Goal: Information Seeking & Learning: Find specific fact

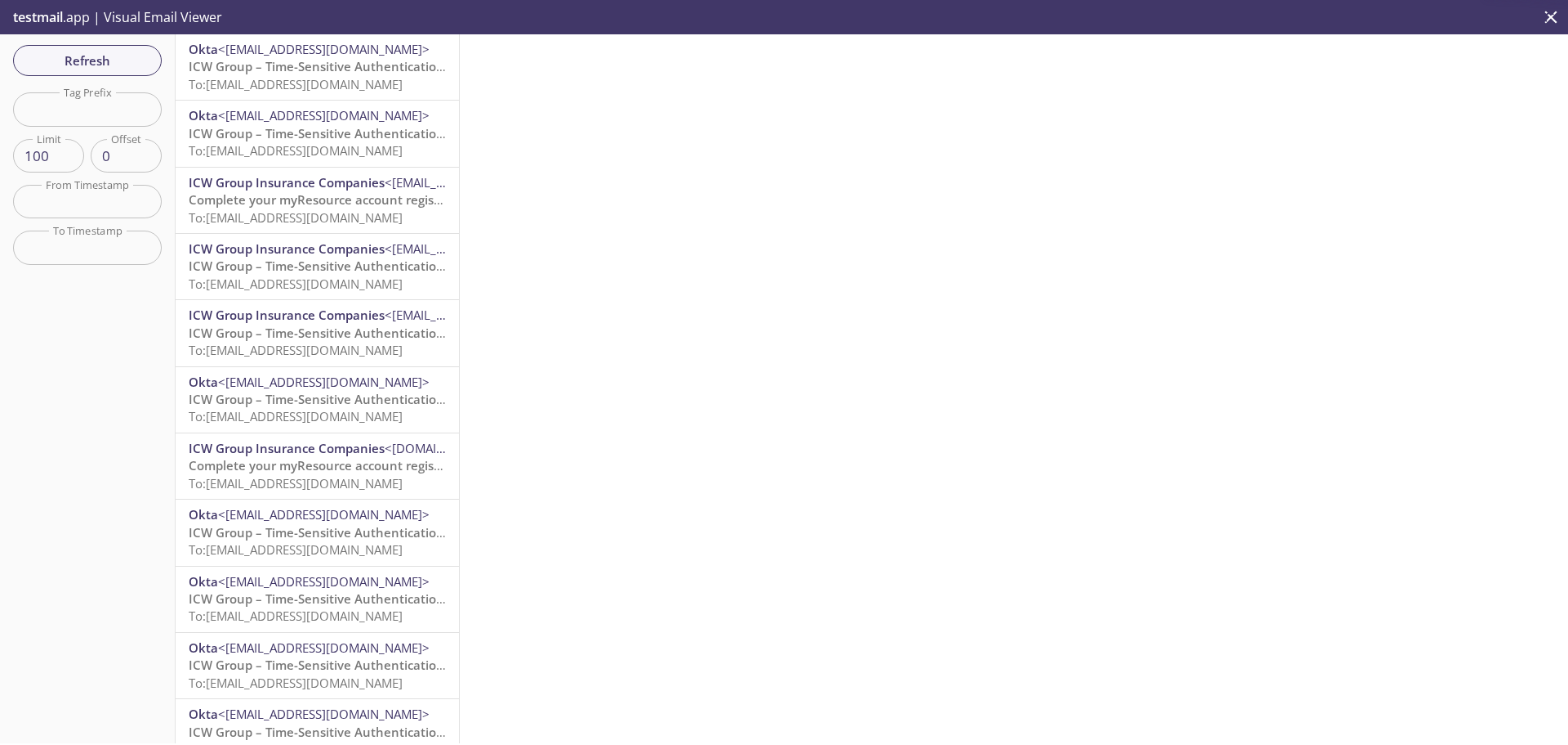
click at [284, 83] on span "To: [EMAIL_ADDRESS][DOMAIN_NAME]" at bounding box center [296, 84] width 214 height 16
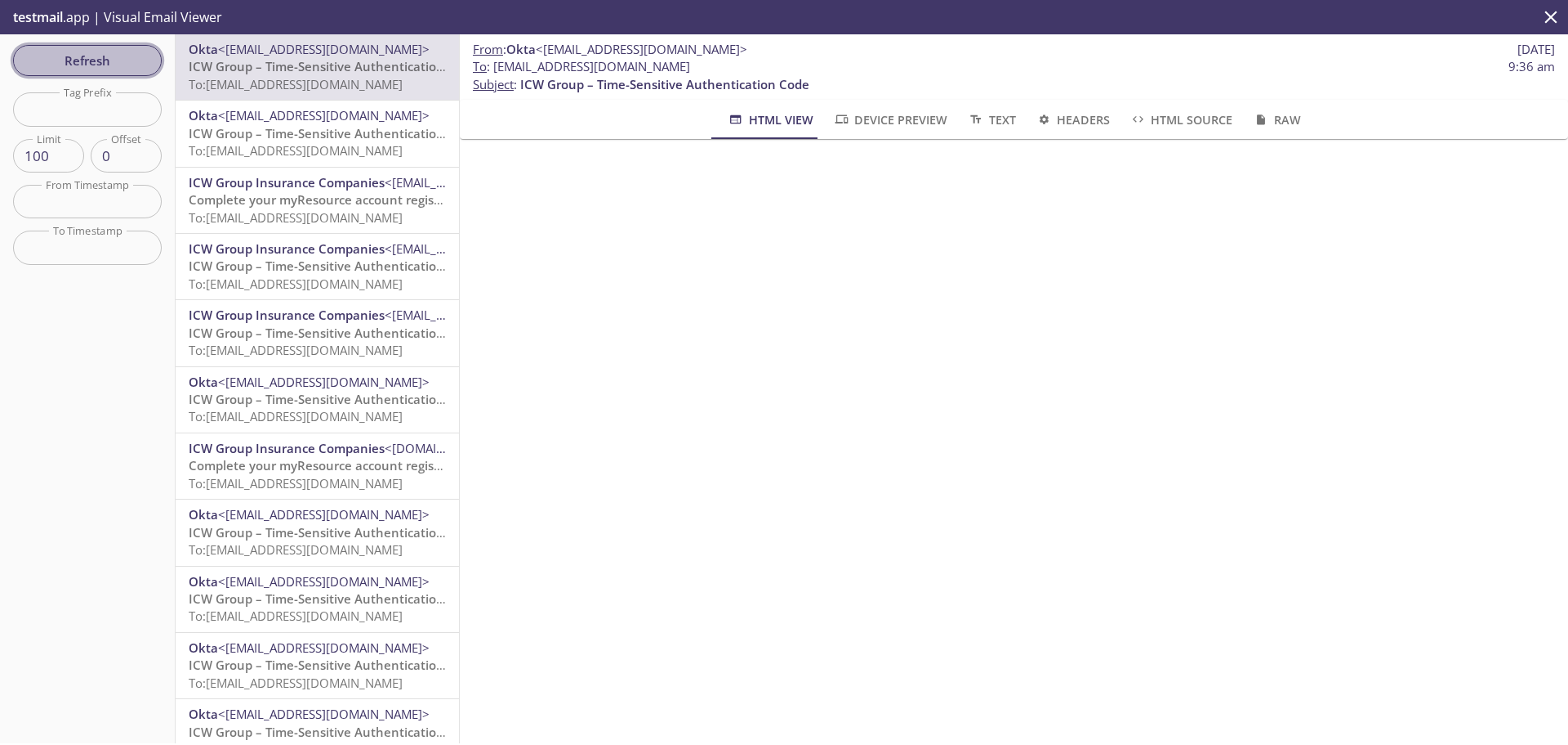
click at [67, 61] on span "Refresh" at bounding box center [87, 61] width 122 height 21
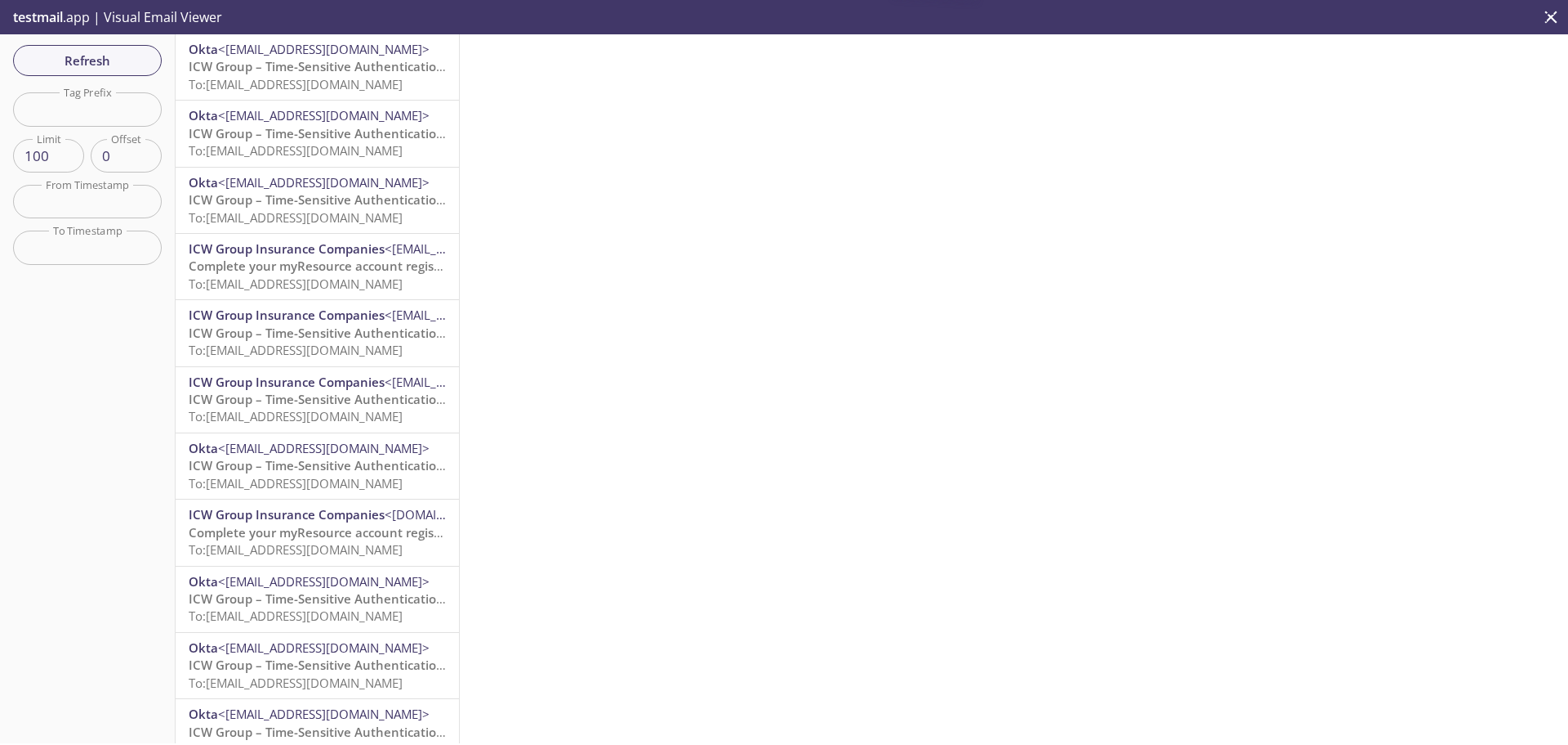
click at [304, 80] on span "To: [EMAIL_ADDRESS][DOMAIN_NAME]" at bounding box center [296, 84] width 214 height 16
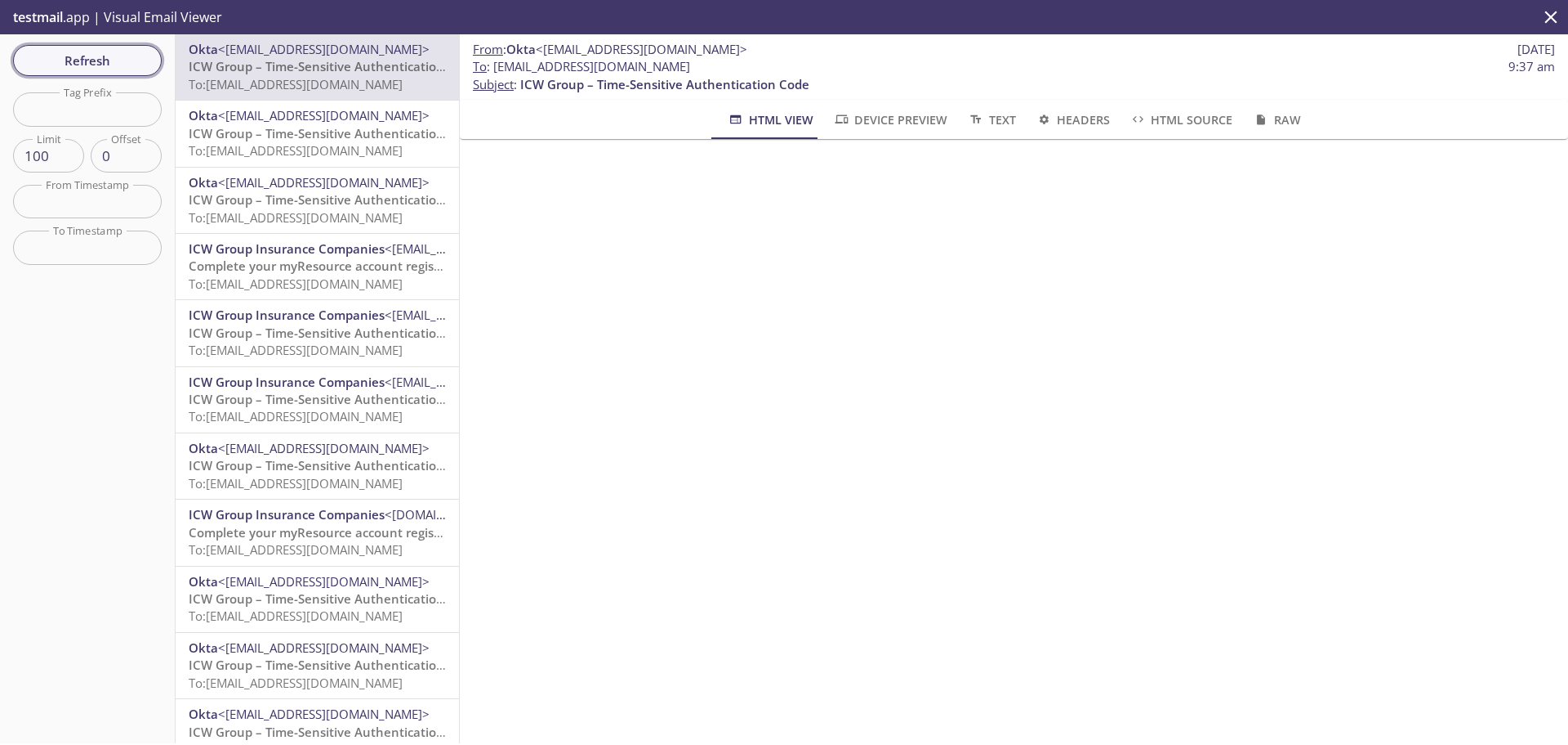
click at [117, 59] on span "Refresh" at bounding box center [87, 61] width 122 height 21
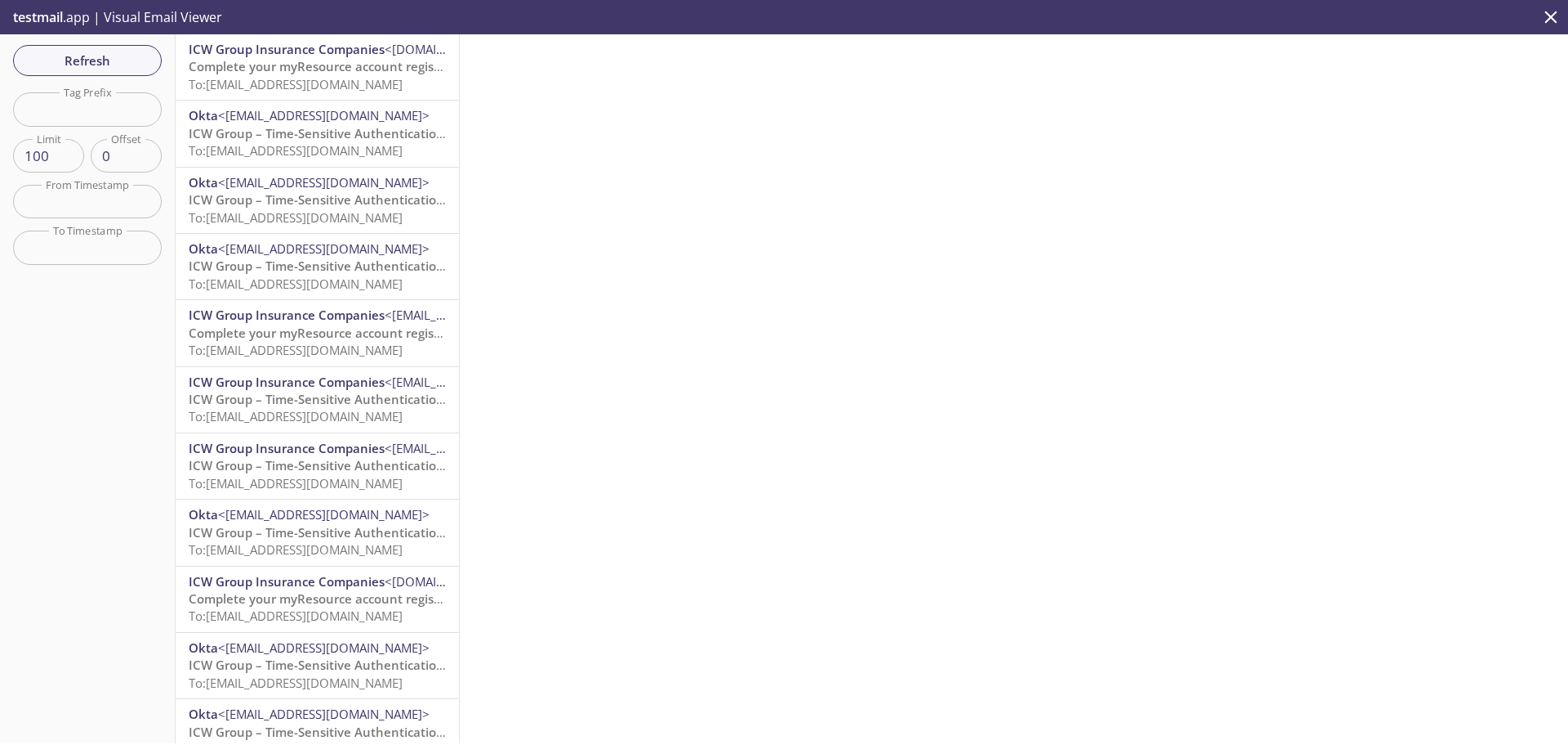
click at [316, 82] on span "To: [EMAIL_ADDRESS][DOMAIN_NAME]" at bounding box center [296, 84] width 214 height 16
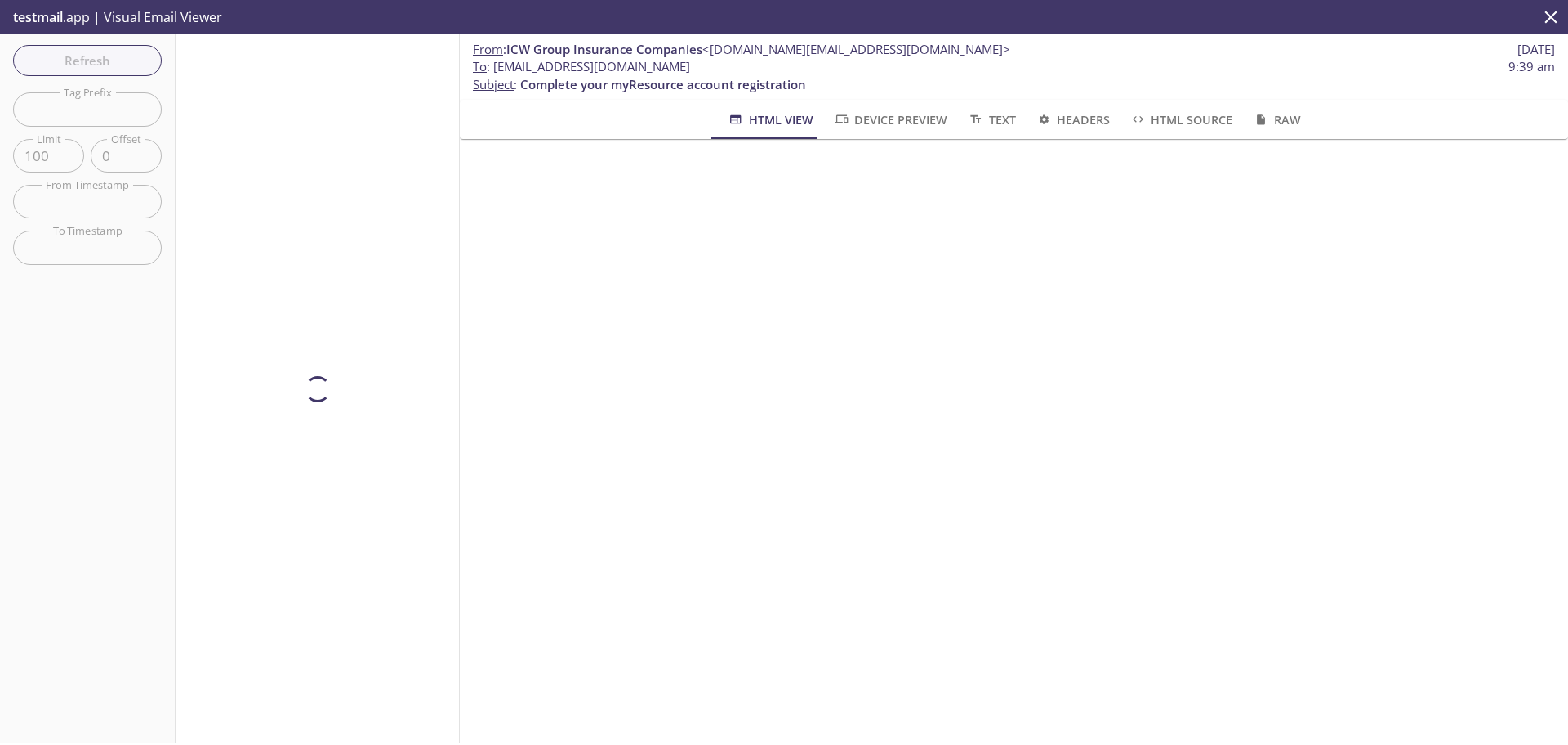
click at [97, 72] on div "Refresh Filters Tag Prefix Tag Prefix Limit 100 Limit Offset 0 Offset From Time…" at bounding box center [88, 388] width 175 height 708
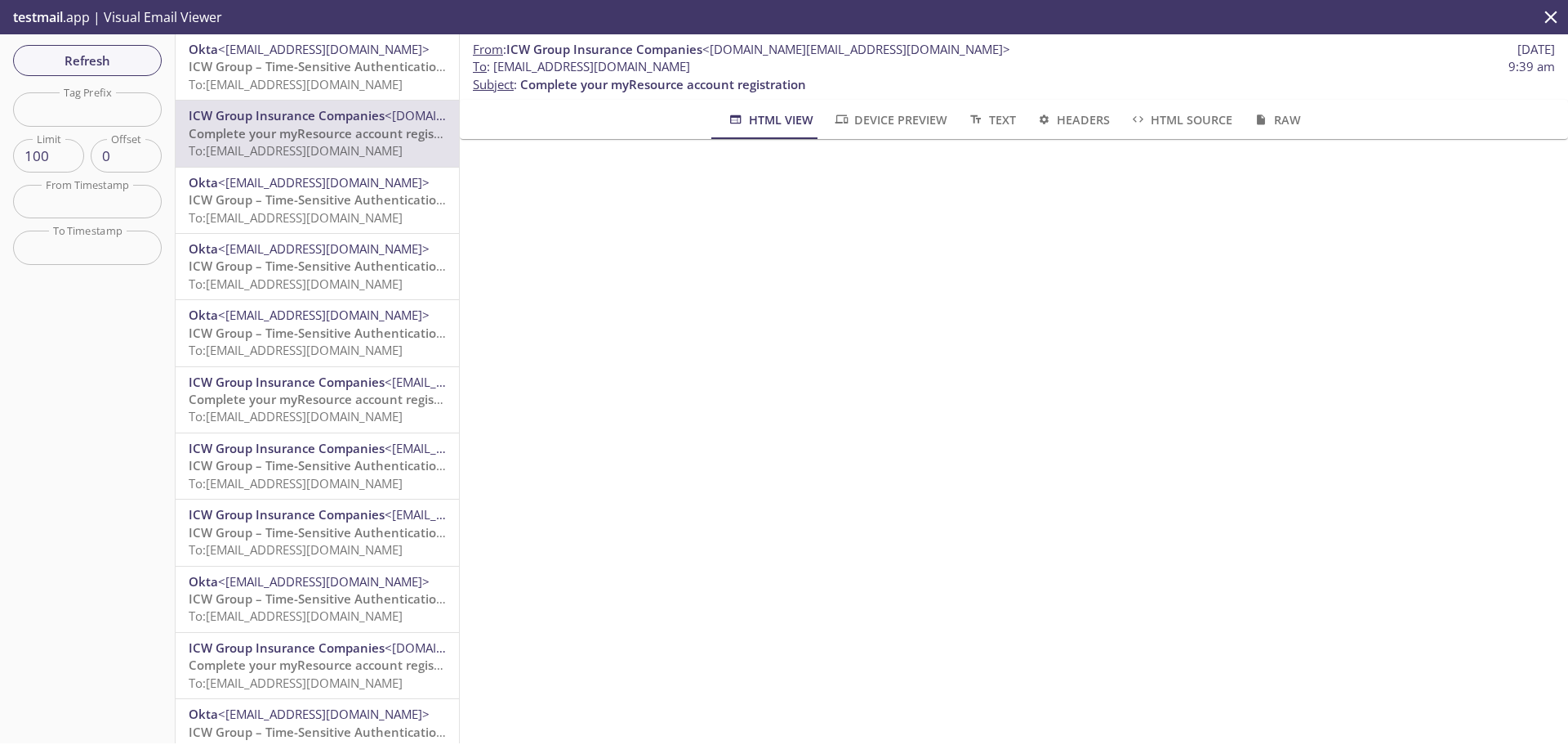
click at [258, 65] on span "ICW Group – Time-Sensitive Authentication Code" at bounding box center [333, 66] width 289 height 16
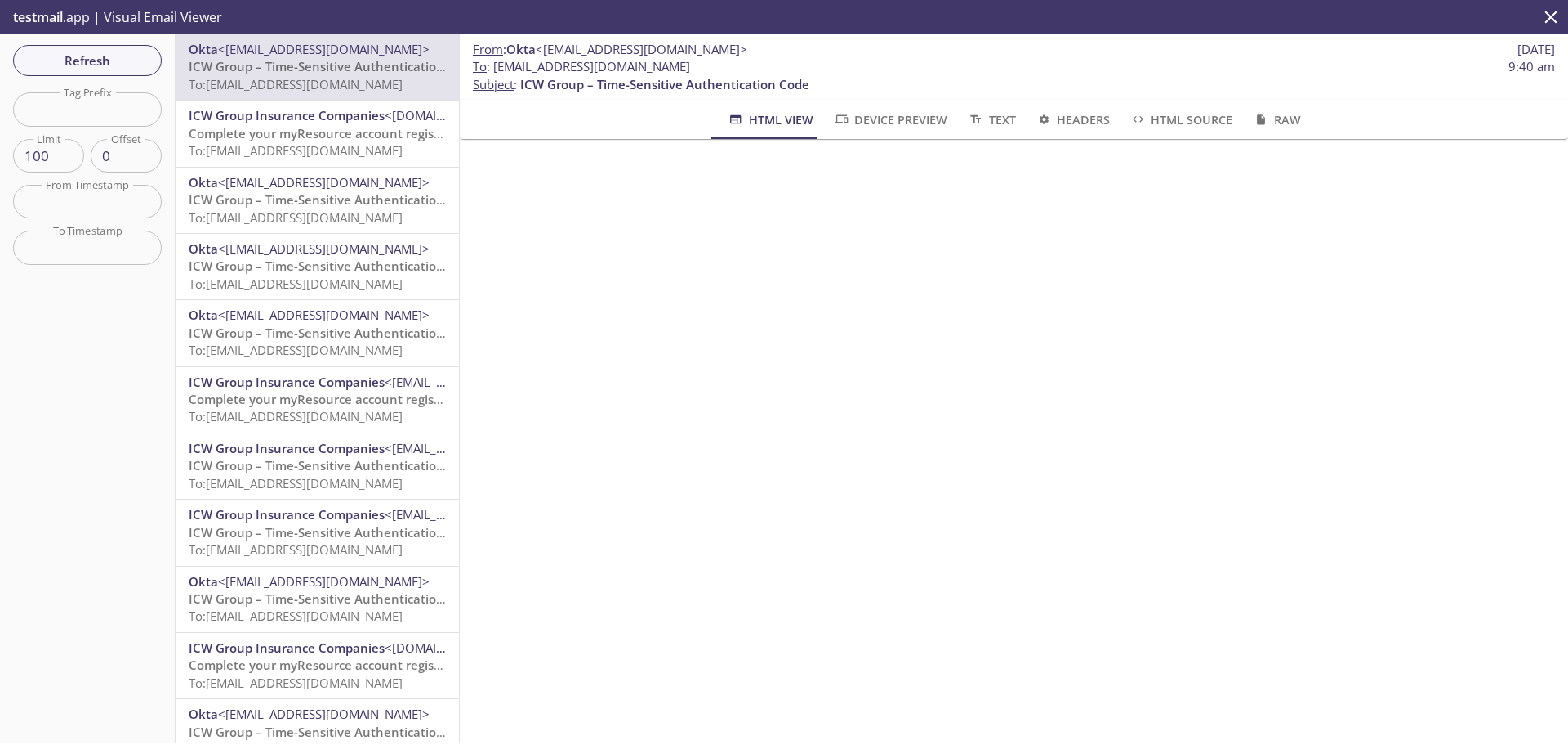
click at [79, 51] on span "Refresh" at bounding box center [87, 61] width 122 height 21
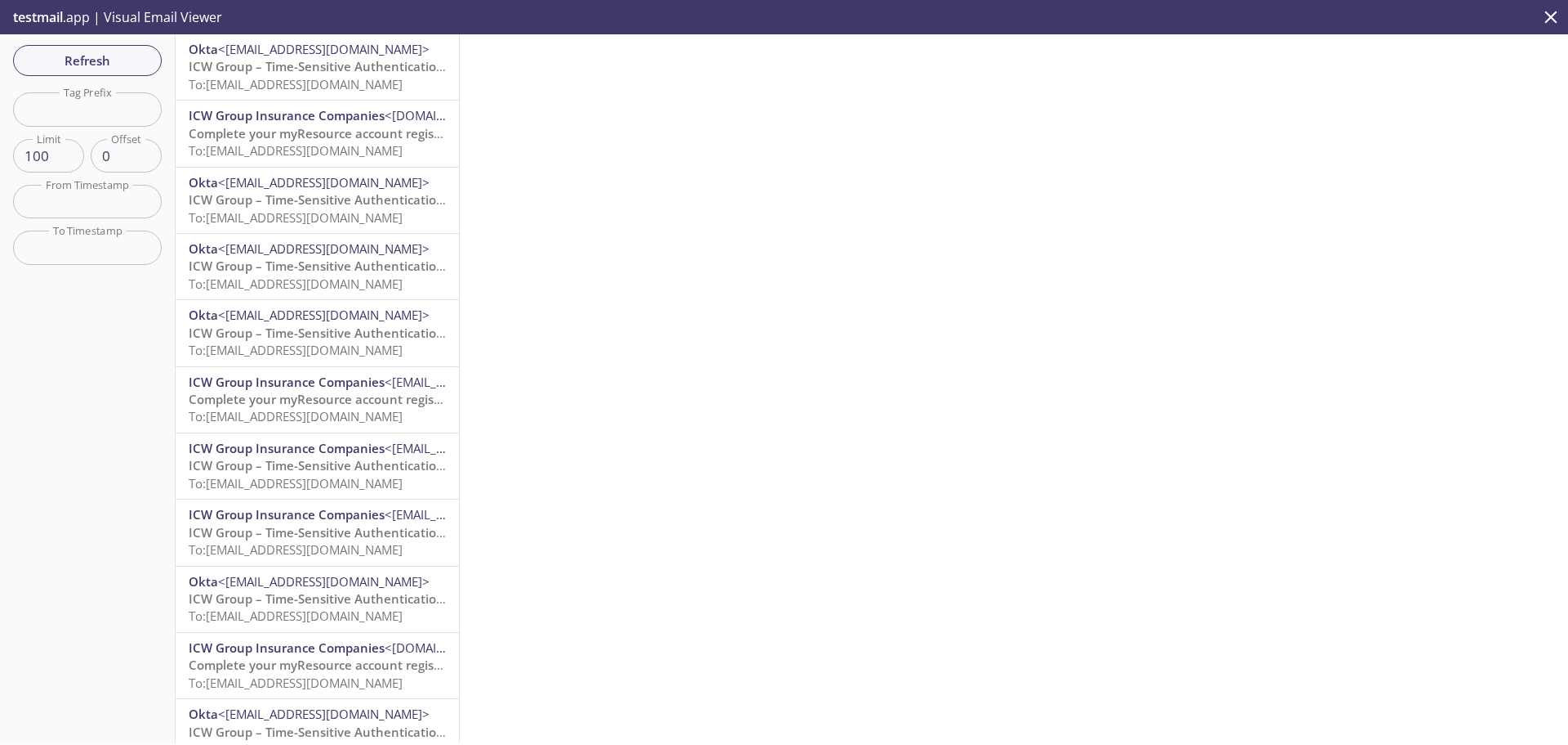
click at [1556, 19] on icon "close" at bounding box center [1552, 17] width 21 height 21
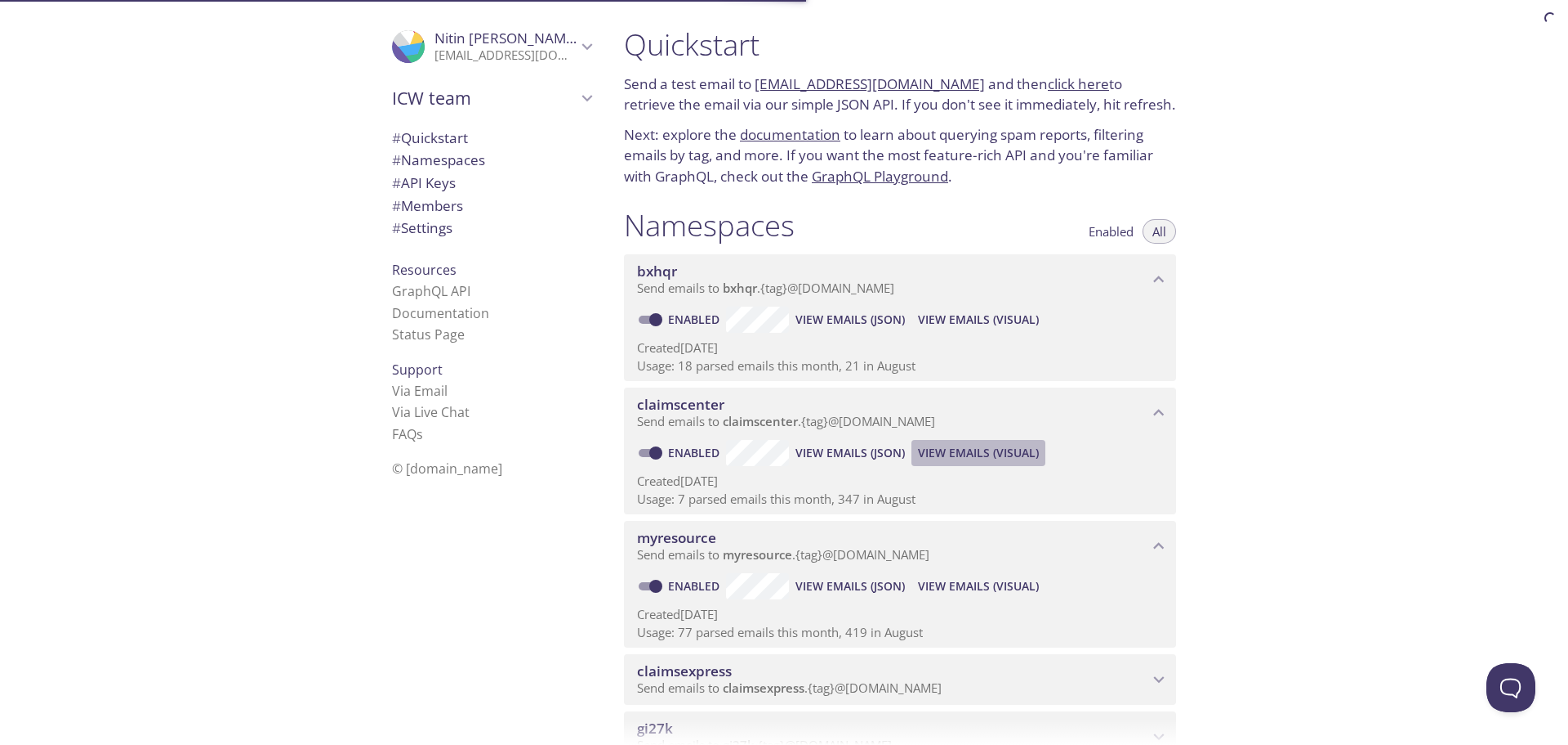
click at [990, 450] on span "View Emails (Visual)" at bounding box center [979, 453] width 121 height 19
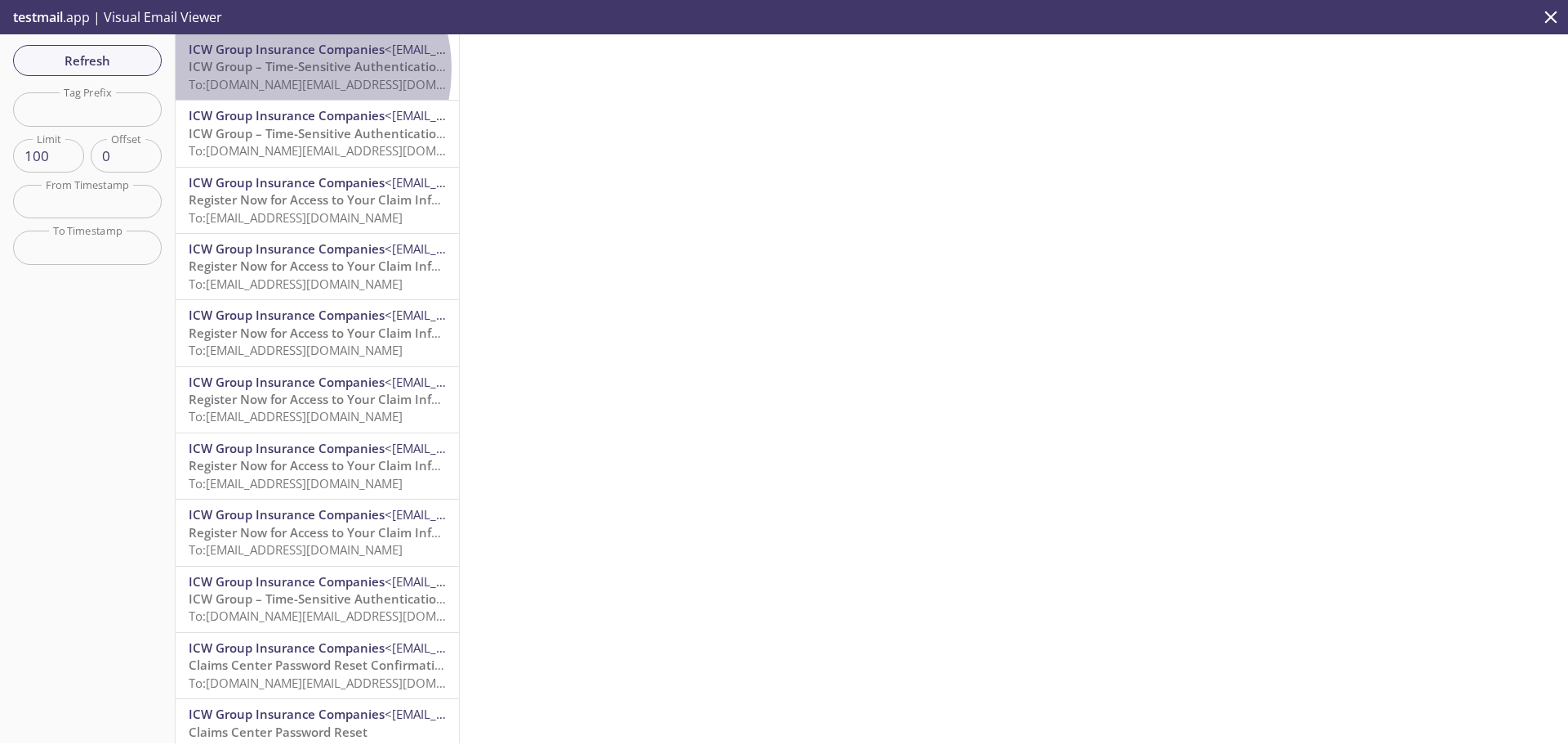
click at [291, 69] on span "ICW Group – Time-Sensitive Authentication Code" at bounding box center [333, 66] width 289 height 16
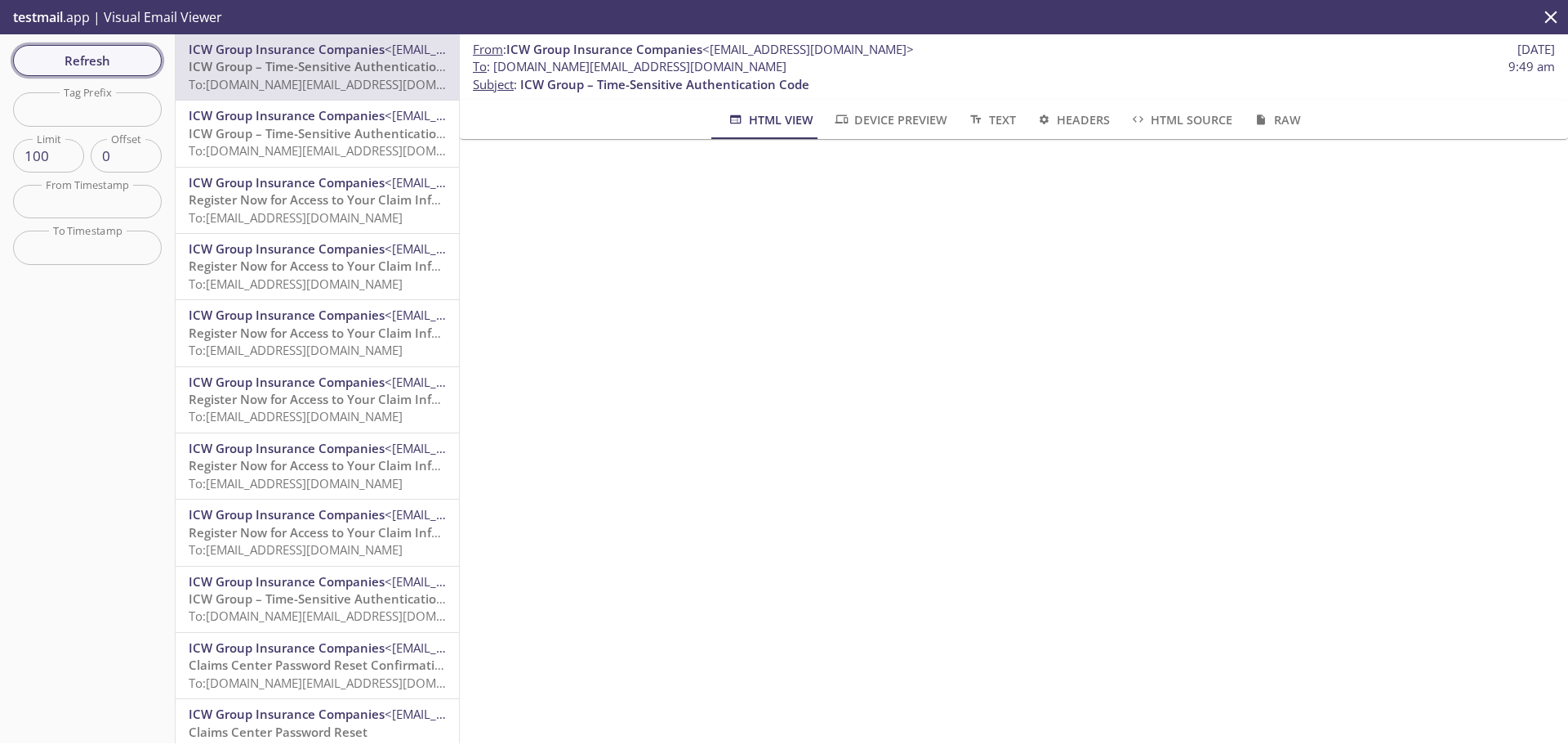
drag, startPoint x: 102, startPoint y: 65, endPoint x: 125, endPoint y: 64, distance: 23.0
click at [102, 66] on span "Refresh" at bounding box center [87, 61] width 122 height 21
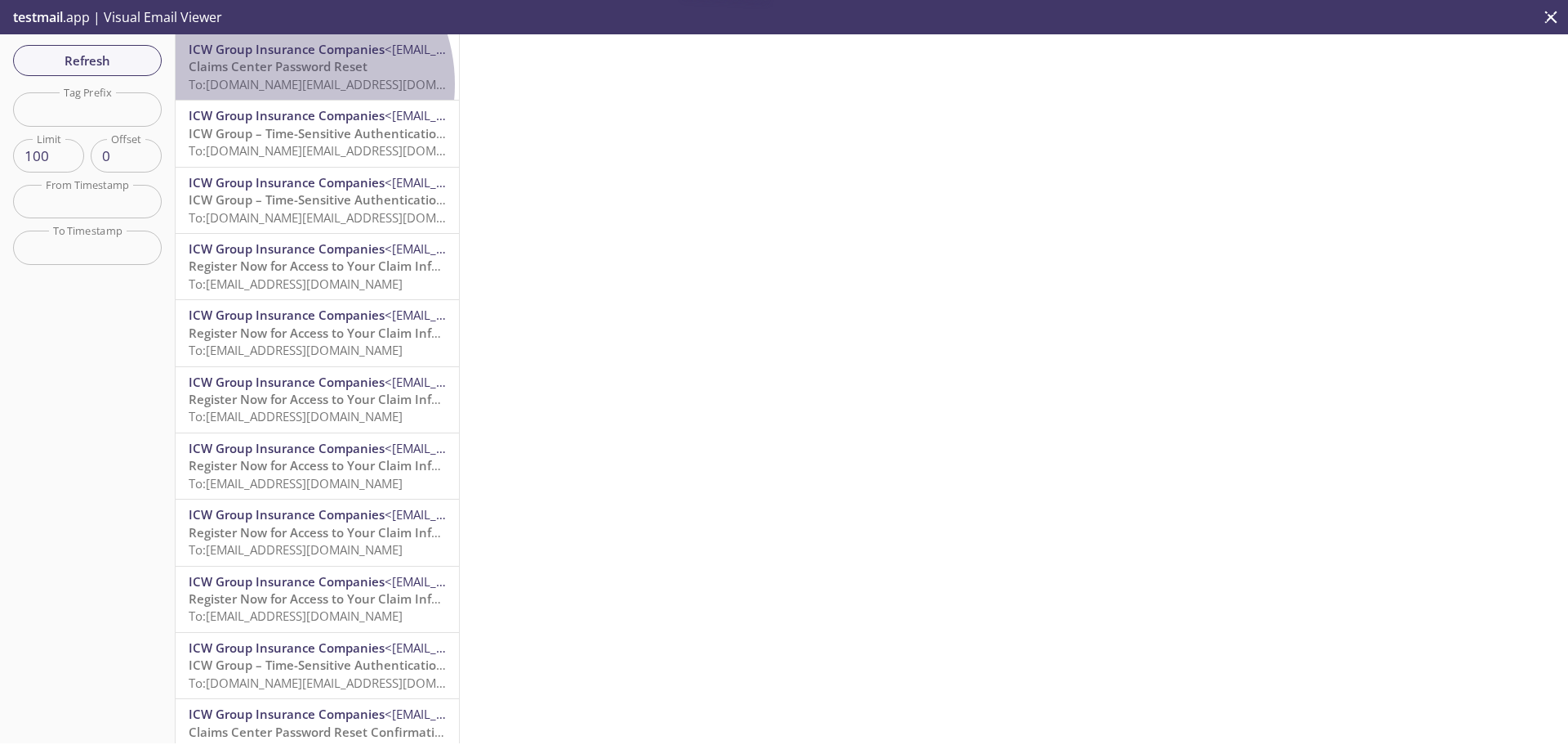
click at [284, 84] on span "To: [DOMAIN_NAME][EMAIL_ADDRESS][DOMAIN_NAME]" at bounding box center [344, 84] width 310 height 16
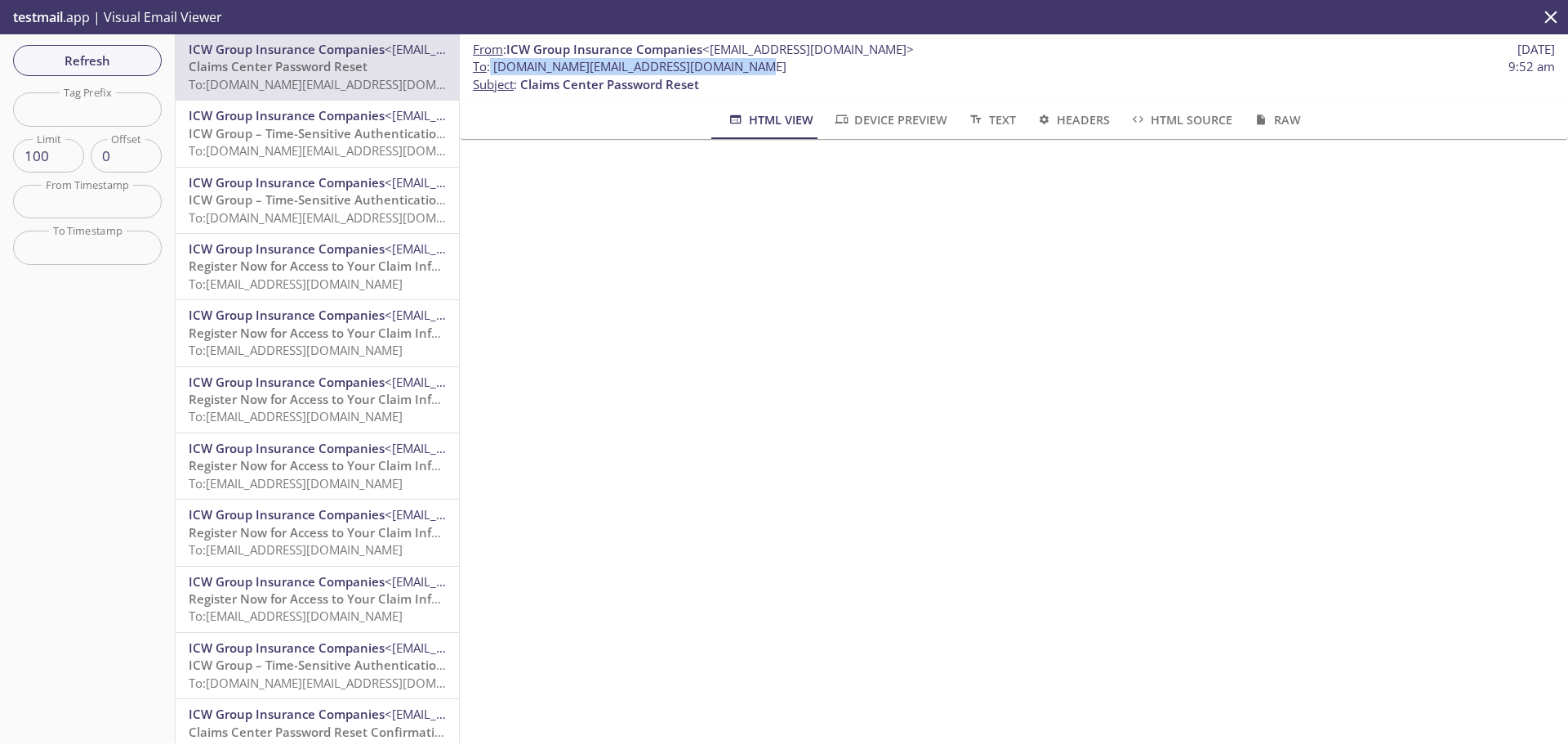
drag, startPoint x: 749, startPoint y: 66, endPoint x: 490, endPoint y: 70, distance: 259.0
click at [490, 70] on span "To : [DOMAIN_NAME][EMAIL_ADDRESS][DOMAIN_NAME] 9:52 am" at bounding box center [1014, 67] width 1083 height 17
click at [718, 64] on span "To : [DOMAIN_NAME][EMAIL_ADDRESS][DOMAIN_NAME]" at bounding box center [630, 67] width 314 height 17
drag, startPoint x: 729, startPoint y: 64, endPoint x: 496, endPoint y: 70, distance: 233.1
click at [496, 70] on span "To : [DOMAIN_NAME][EMAIL_ADDRESS][DOMAIN_NAME]" at bounding box center [630, 67] width 314 height 17
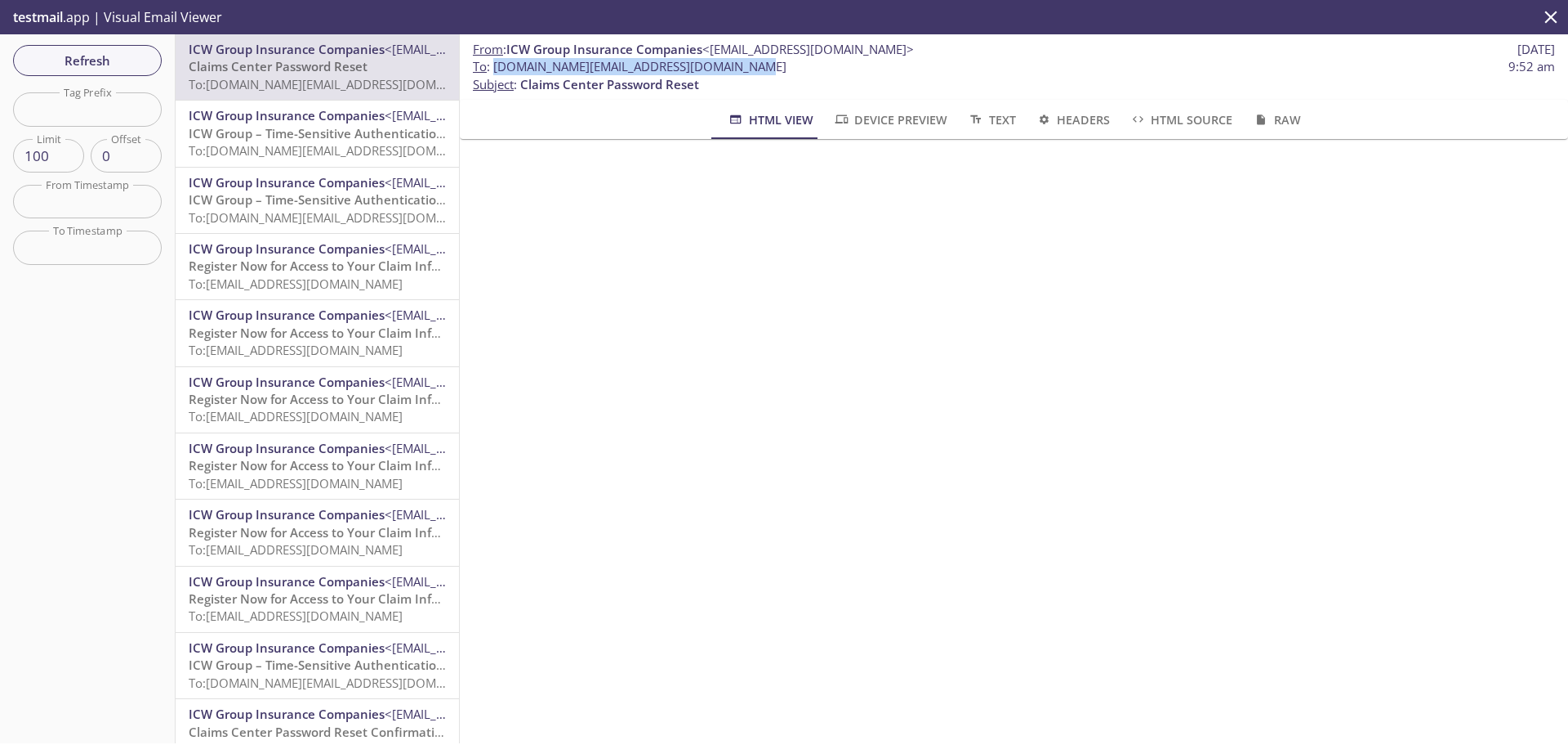
copy span "[DOMAIN_NAME][EMAIL_ADDRESS][DOMAIN_NAME]"
click at [64, 59] on span "Refresh" at bounding box center [87, 61] width 122 height 21
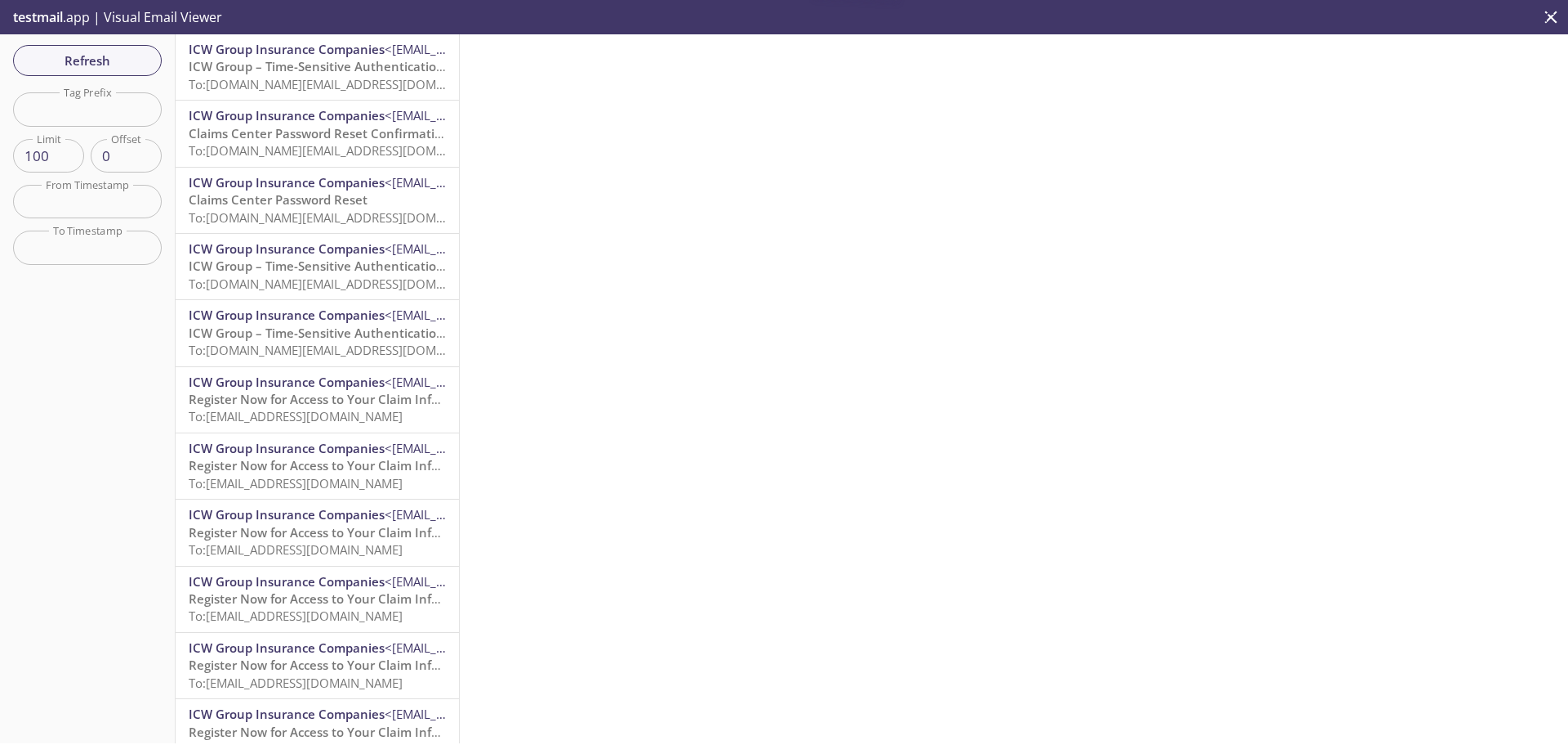
click at [292, 76] on span "To: [DOMAIN_NAME][EMAIL_ADDRESS][DOMAIN_NAME]" at bounding box center [344, 84] width 310 height 16
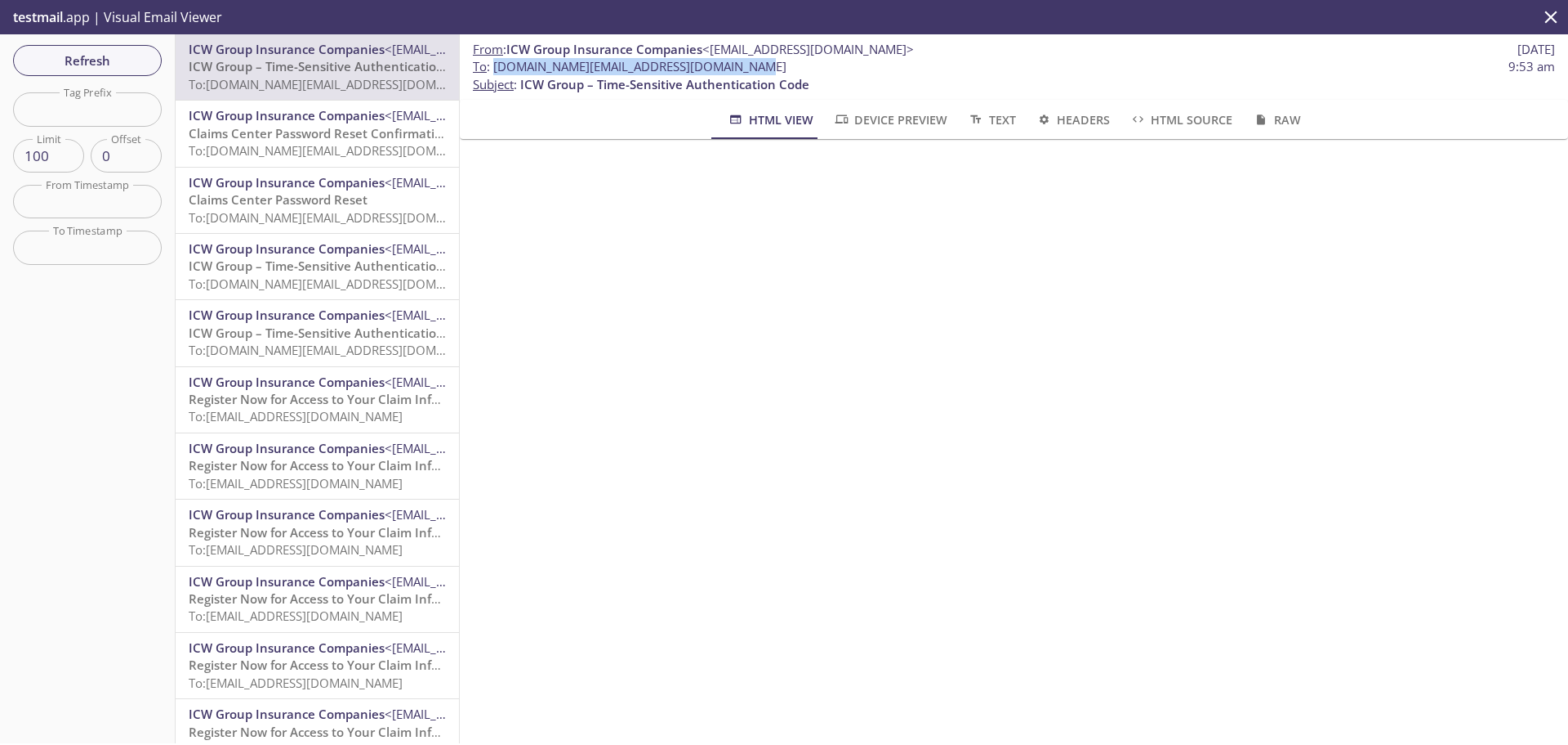
drag, startPoint x: 730, startPoint y: 63, endPoint x: 492, endPoint y: 65, distance: 238.0
click at [492, 65] on span "To : [DOMAIN_NAME][EMAIL_ADDRESS][DOMAIN_NAME]" at bounding box center [630, 67] width 314 height 17
copy span "[DOMAIN_NAME][EMAIL_ADDRESS][DOMAIN_NAME]"
click at [105, 51] on span "Refresh" at bounding box center [87, 61] width 122 height 21
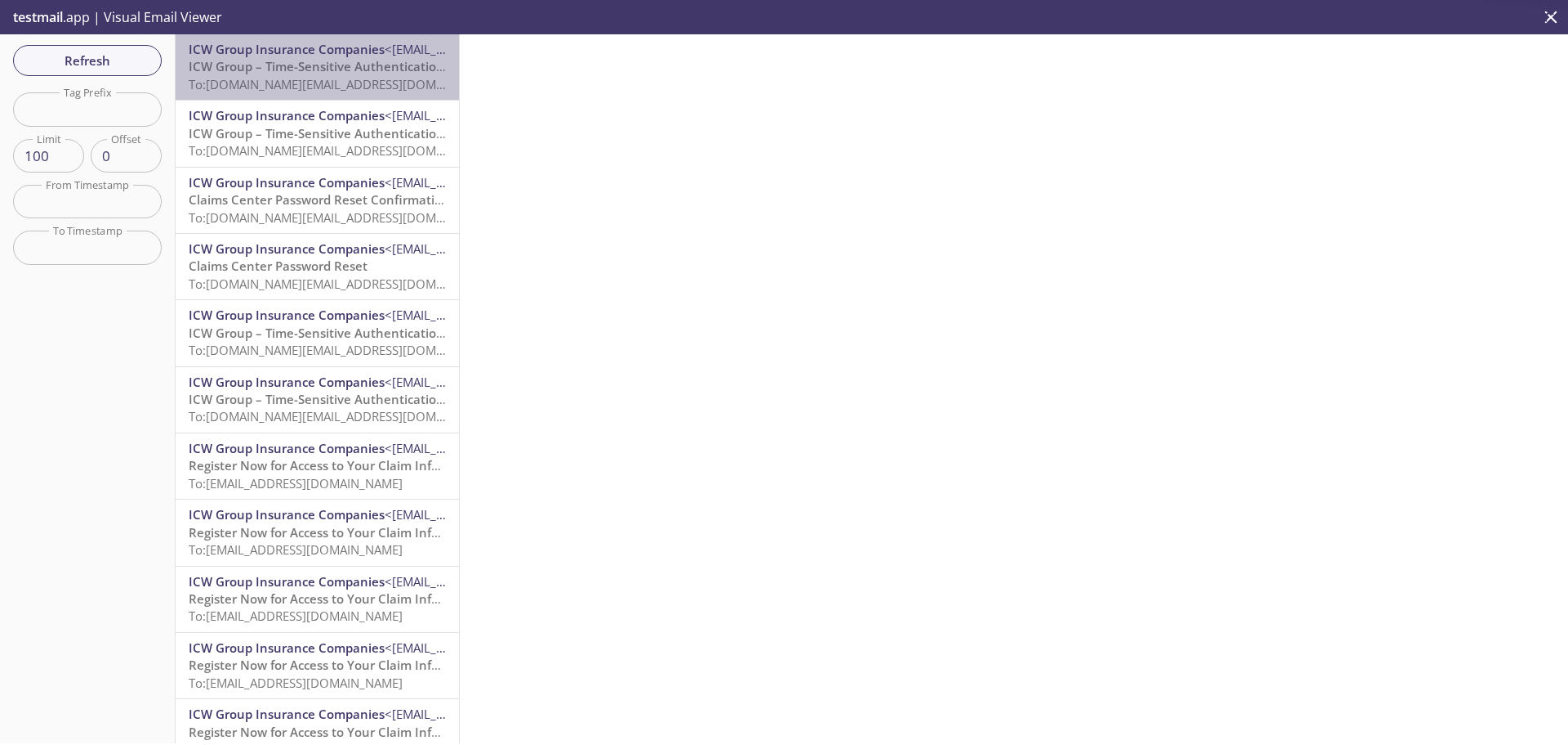
click at [338, 87] on span "To: [DOMAIN_NAME][EMAIL_ADDRESS][DOMAIN_NAME]" at bounding box center [344, 84] width 310 height 16
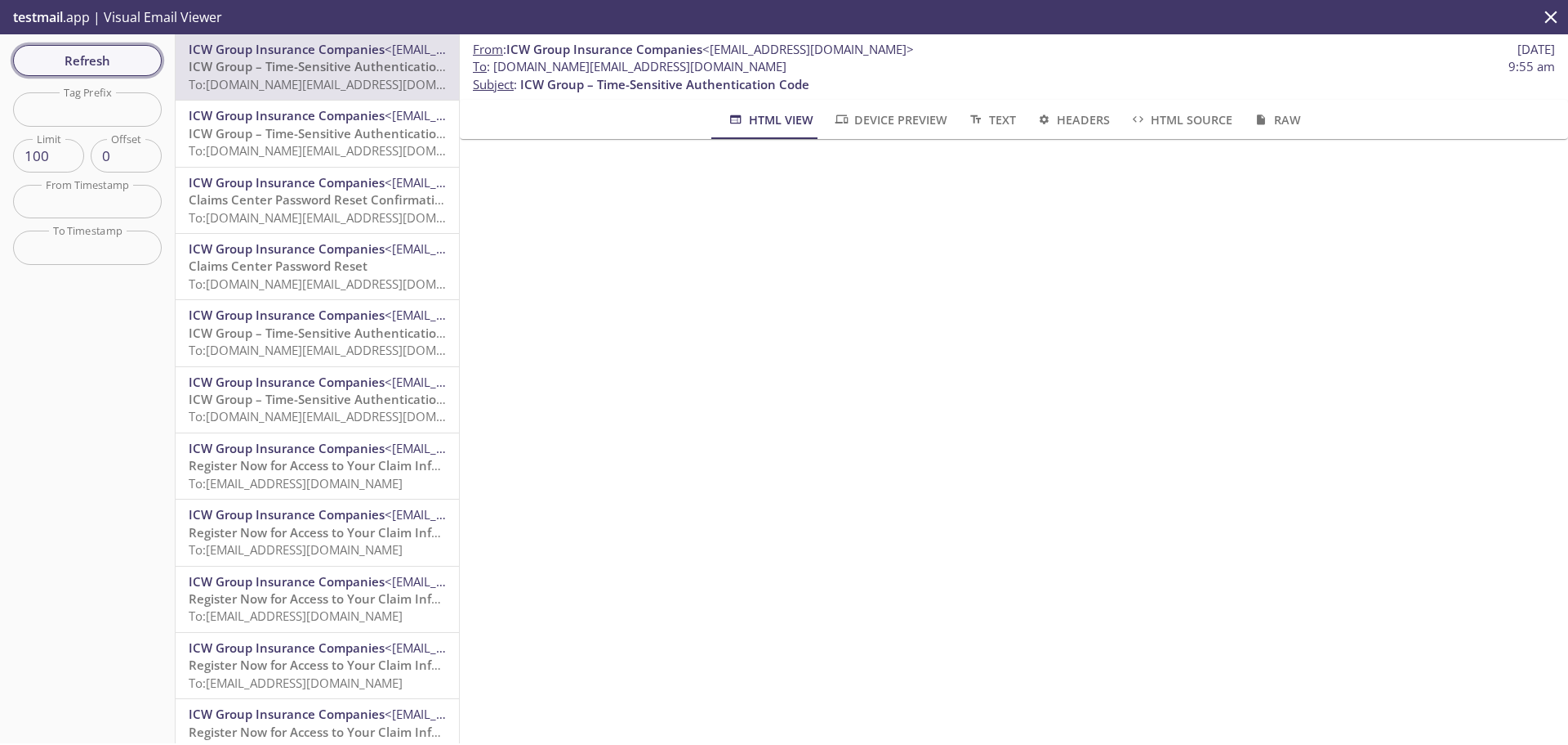
click at [107, 70] on span "Refresh" at bounding box center [87, 61] width 122 height 21
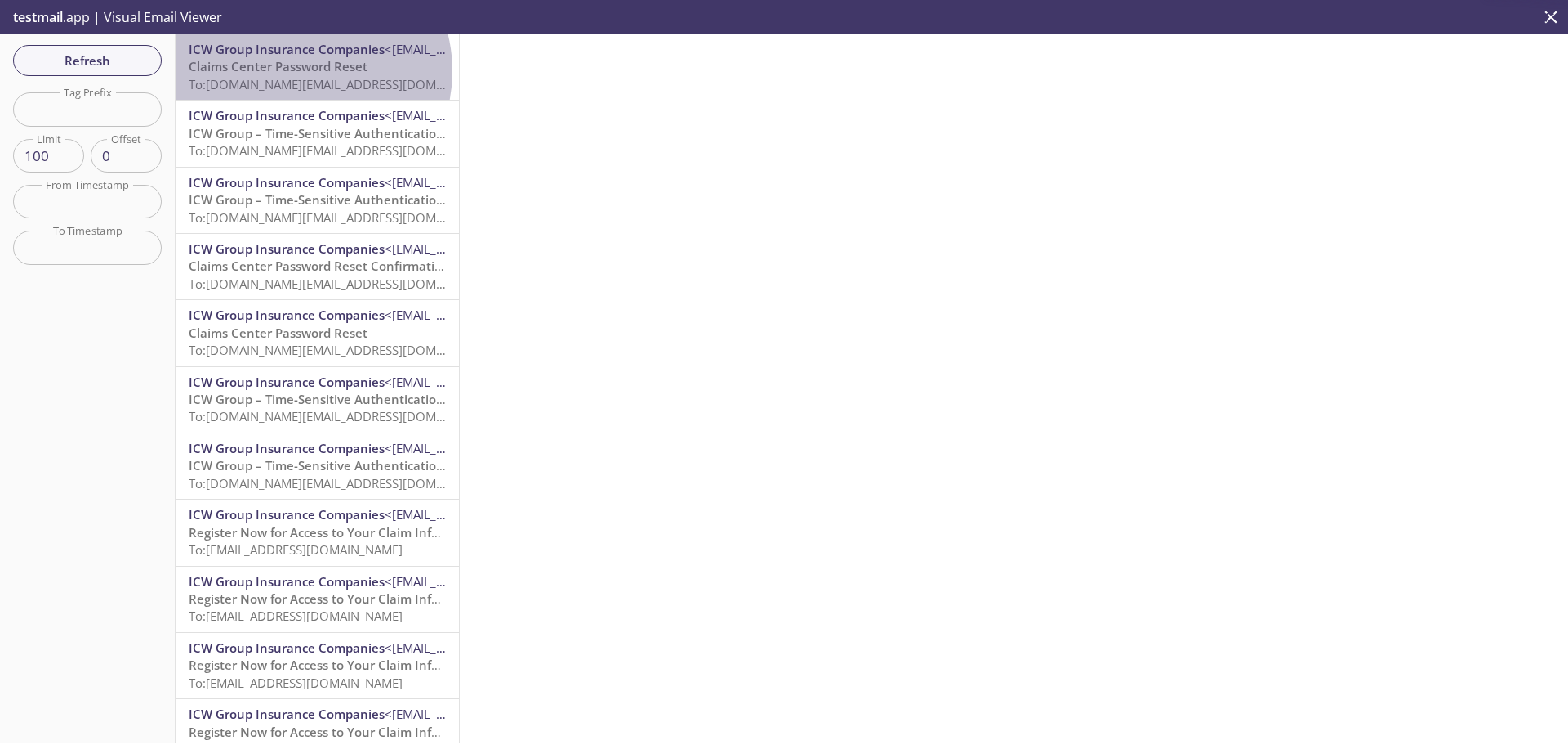
click at [298, 73] on span "Claims Center Password Reset" at bounding box center [278, 66] width 179 height 16
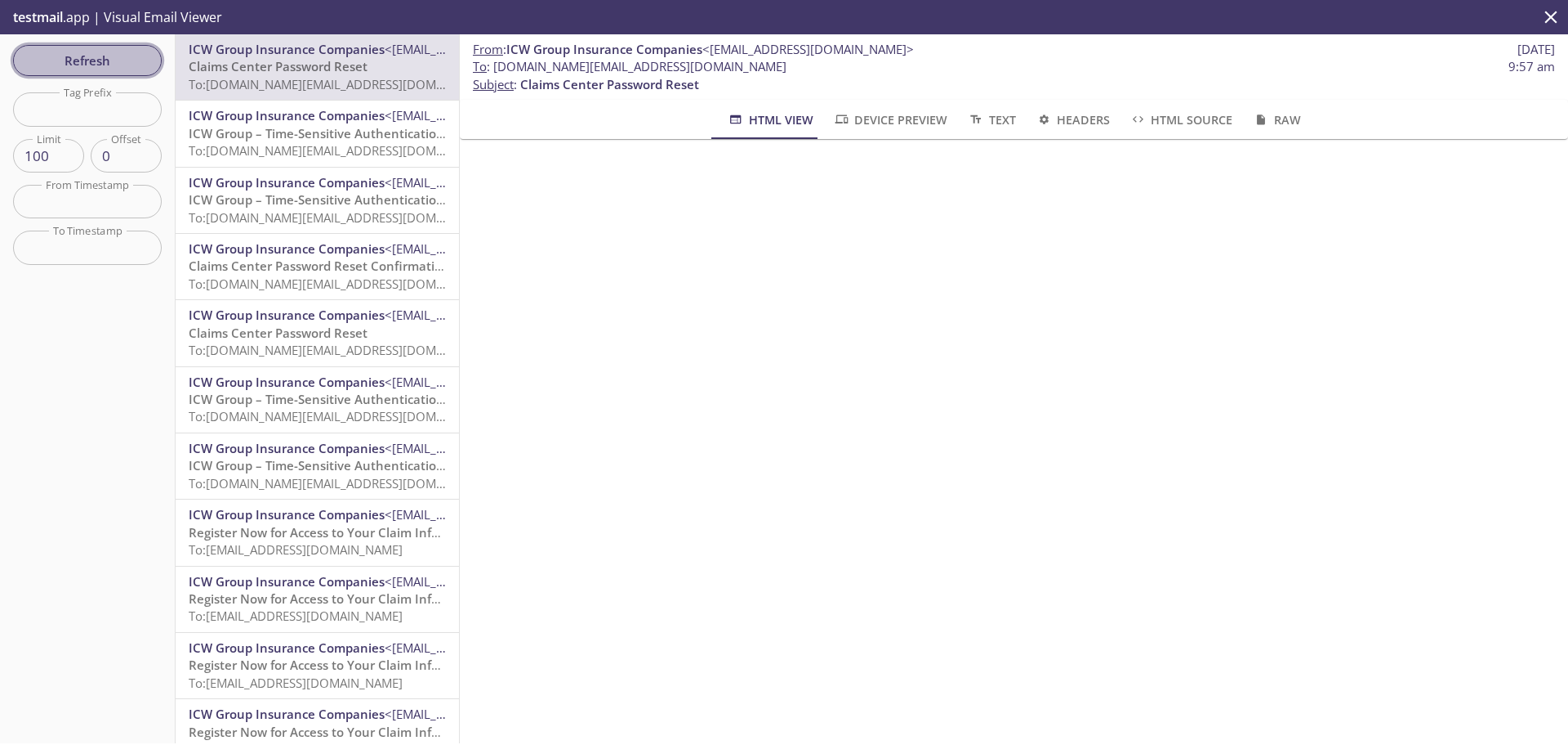
click at [110, 56] on span "Refresh" at bounding box center [87, 61] width 122 height 21
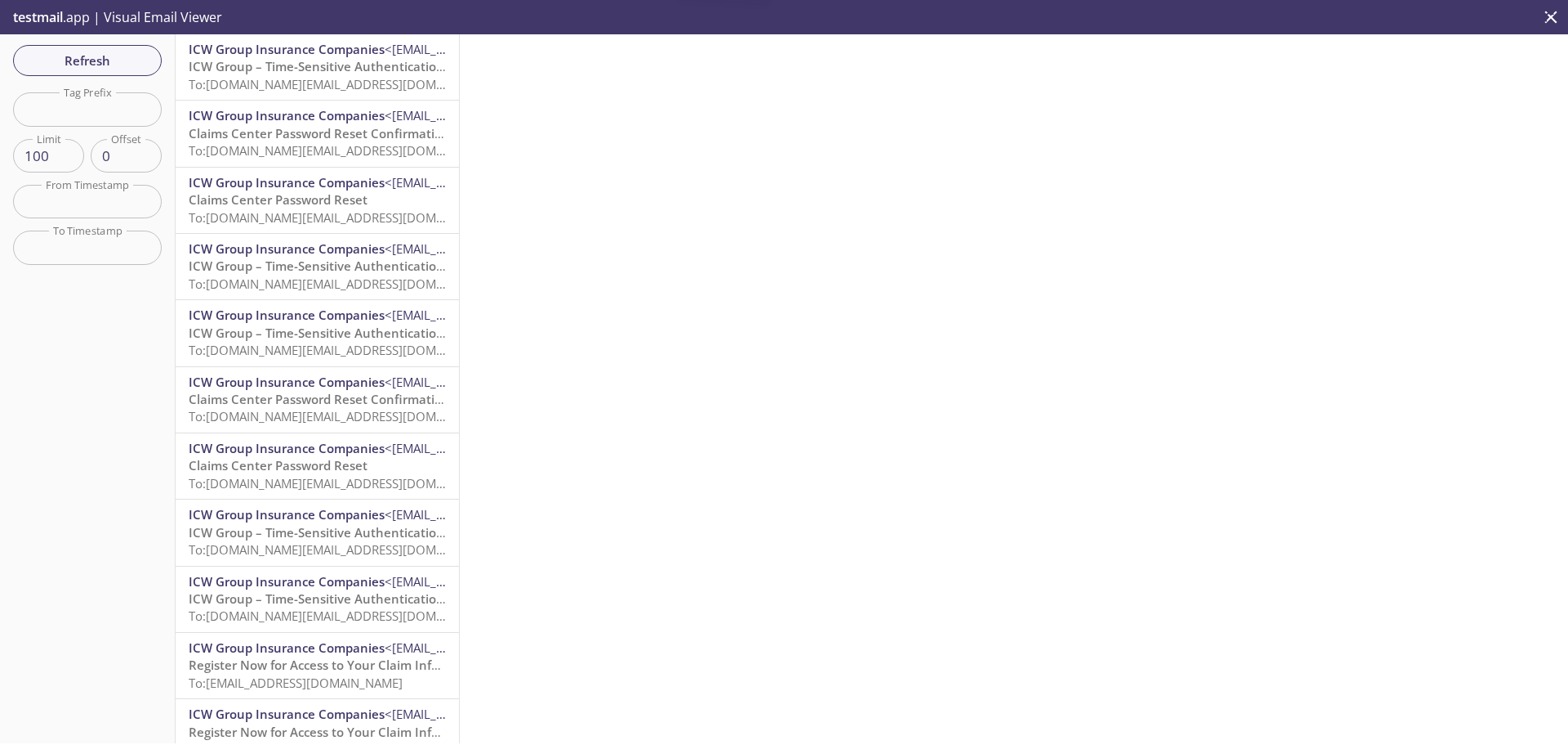
click at [308, 67] on span "ICW Group – Time-Sensitive Authentication Code" at bounding box center [333, 66] width 289 height 16
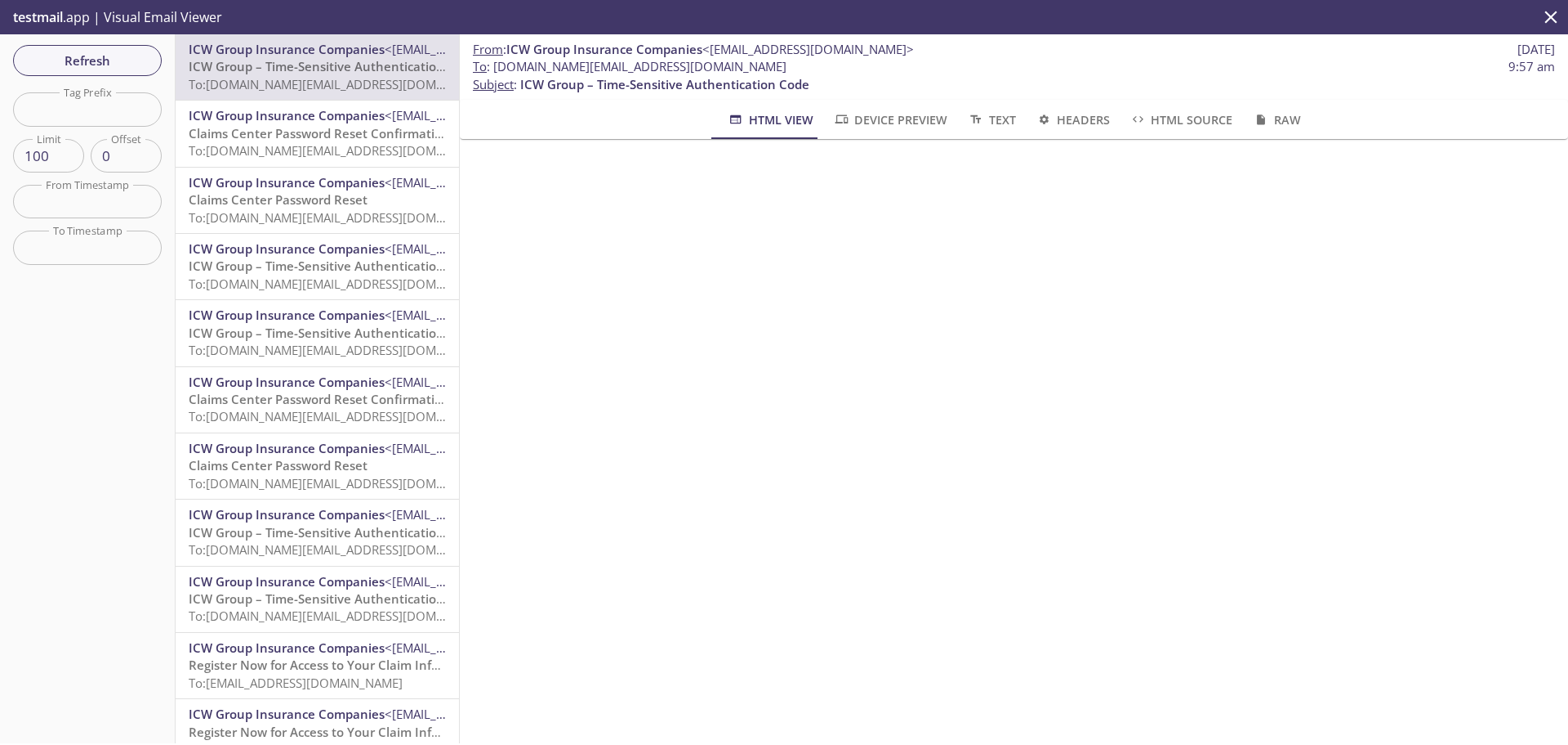
click at [378, 153] on span "To: [DOMAIN_NAME][EMAIL_ADDRESS][DOMAIN_NAME]" at bounding box center [344, 150] width 310 height 16
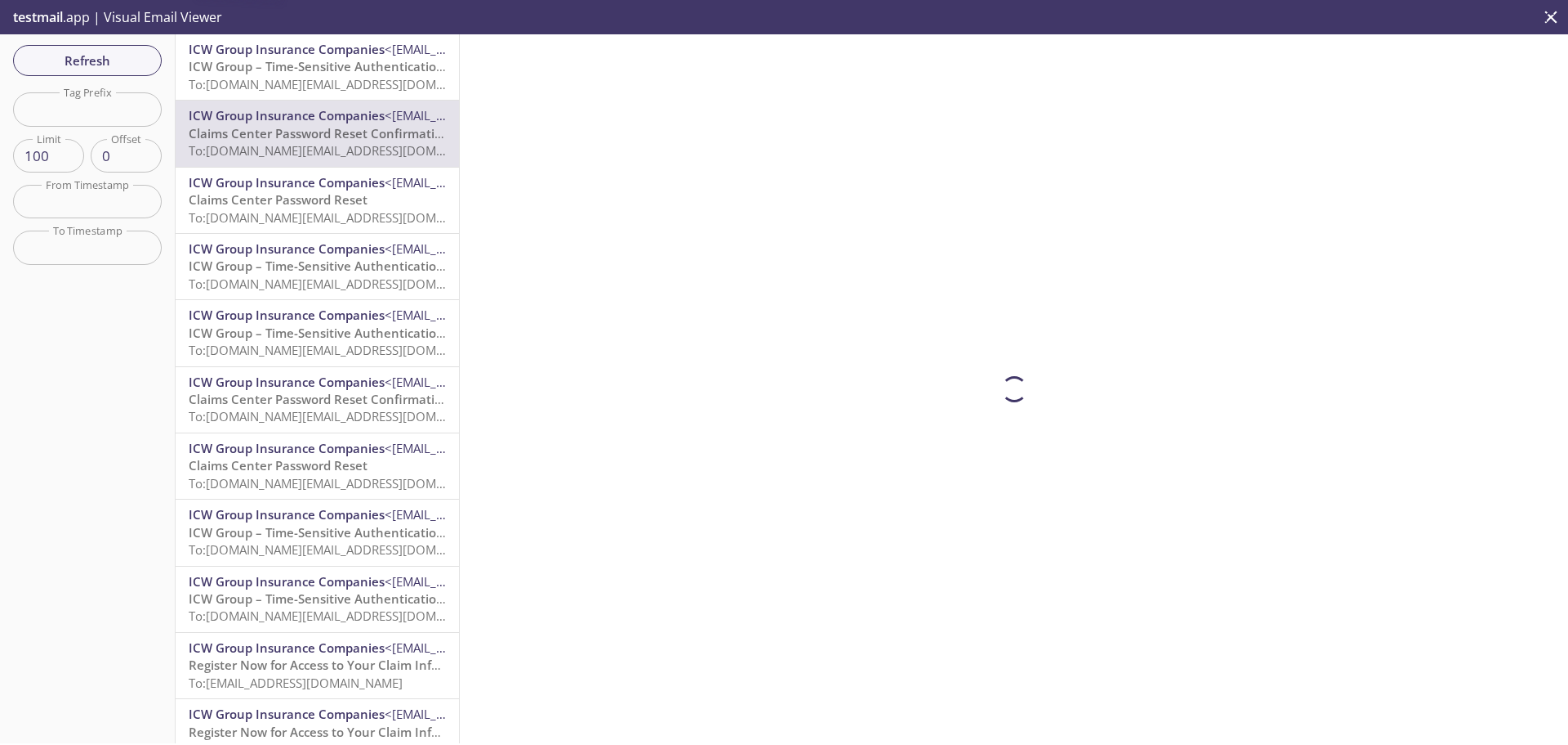
click at [353, 76] on span "To: [DOMAIN_NAME][EMAIL_ADDRESS][DOMAIN_NAME]" at bounding box center [344, 84] width 310 height 16
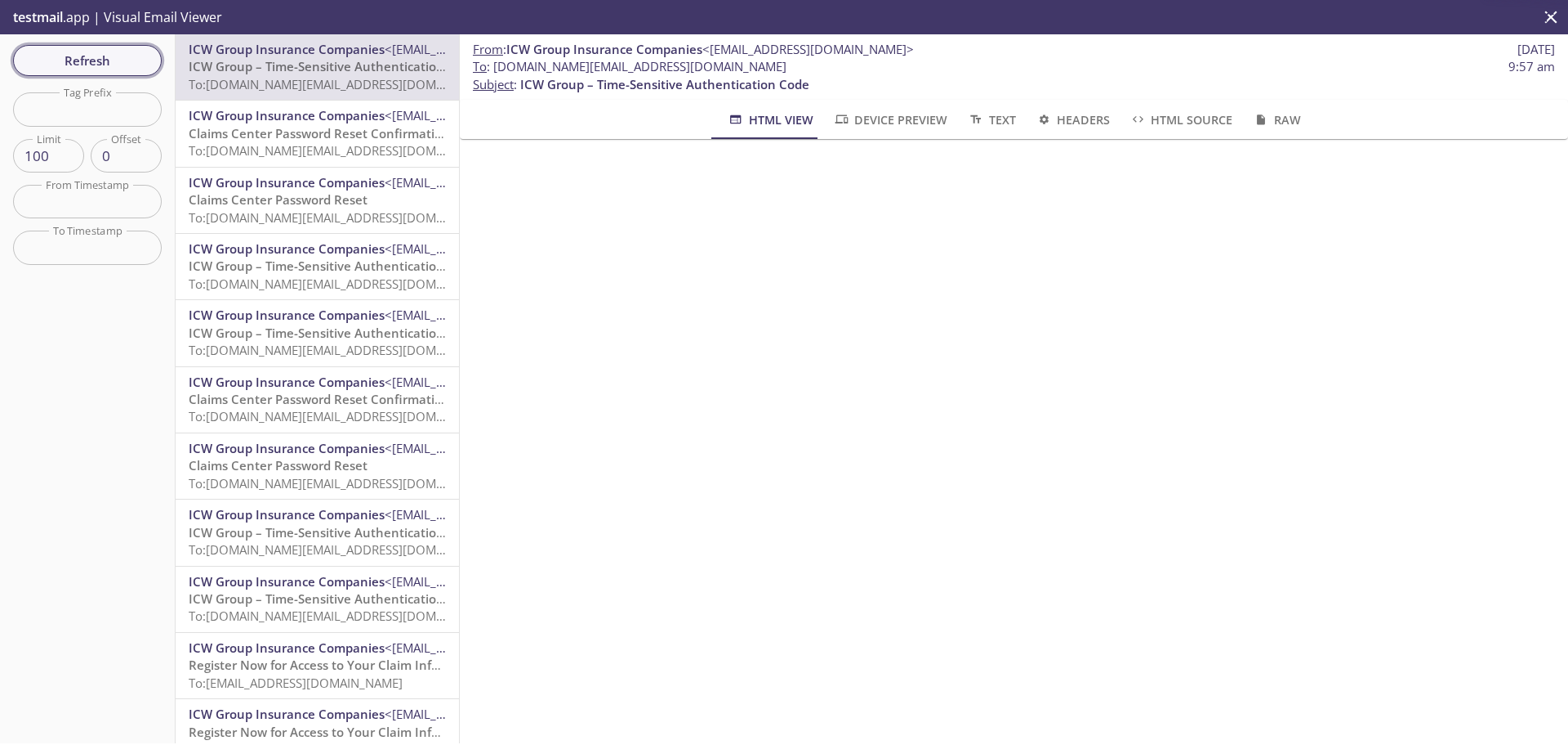
click at [86, 67] on span "Refresh" at bounding box center [87, 61] width 122 height 21
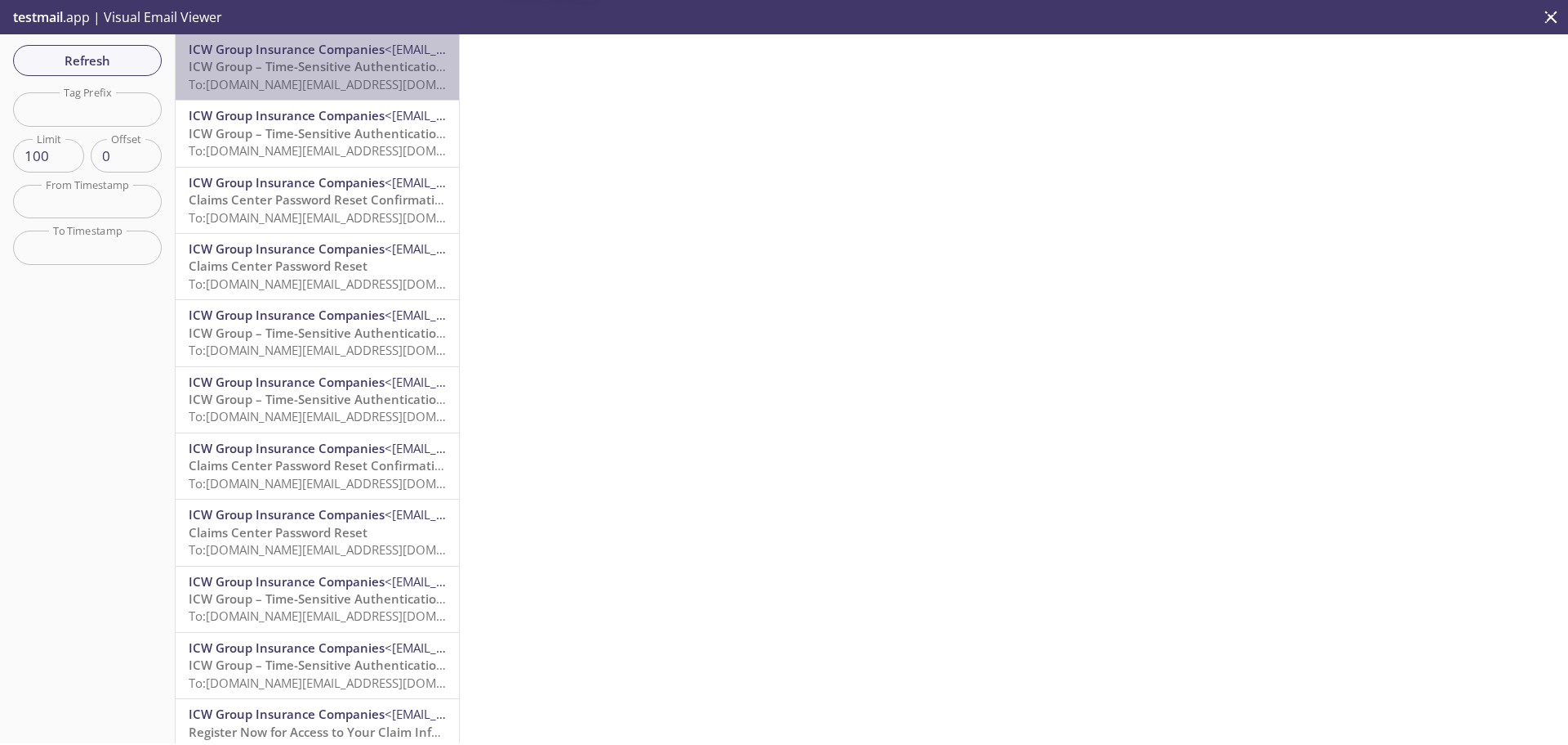
click at [332, 63] on span "ICW Group – Time-Sensitive Authentication Code" at bounding box center [333, 66] width 289 height 16
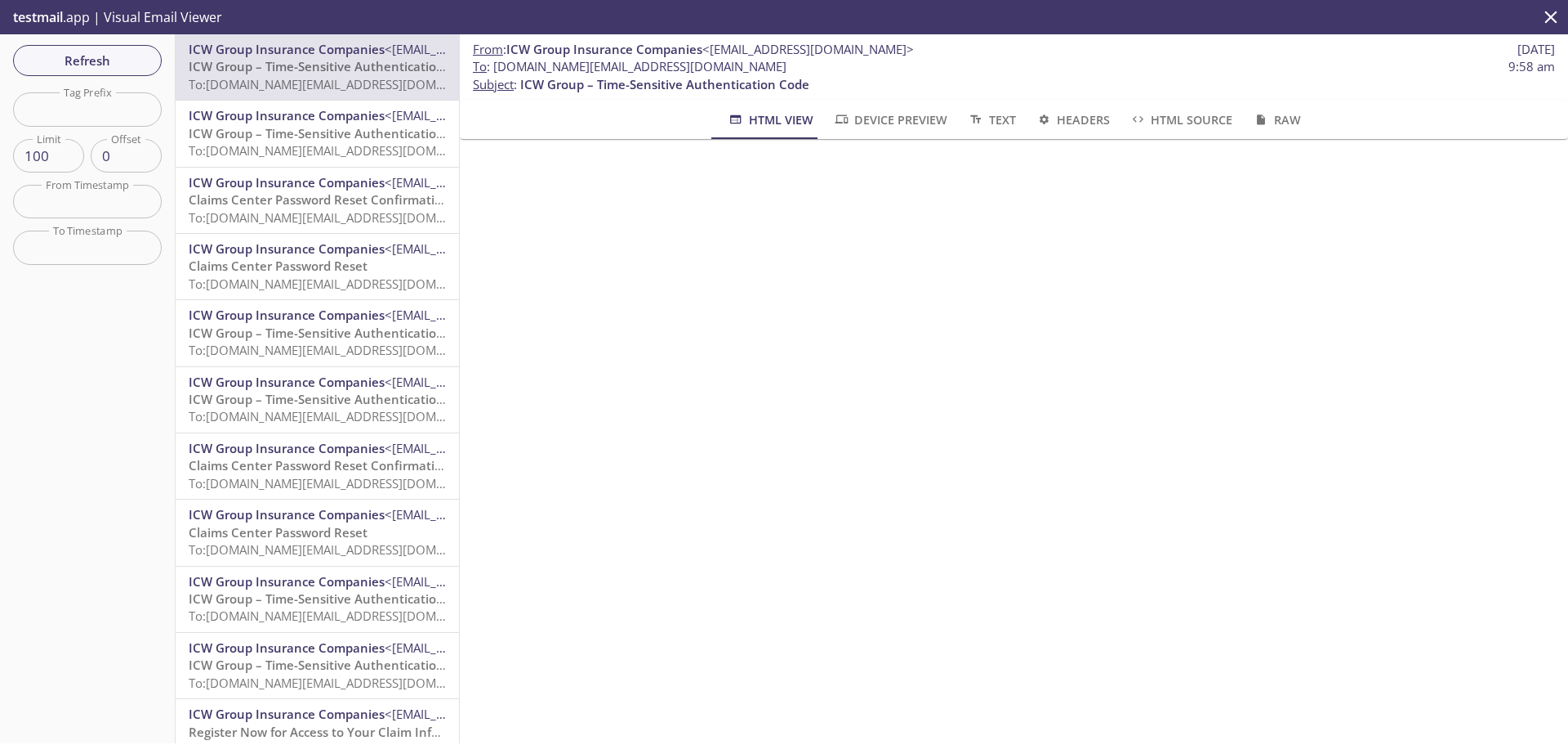
click at [1549, 17] on icon "close" at bounding box center [1552, 17] width 21 height 21
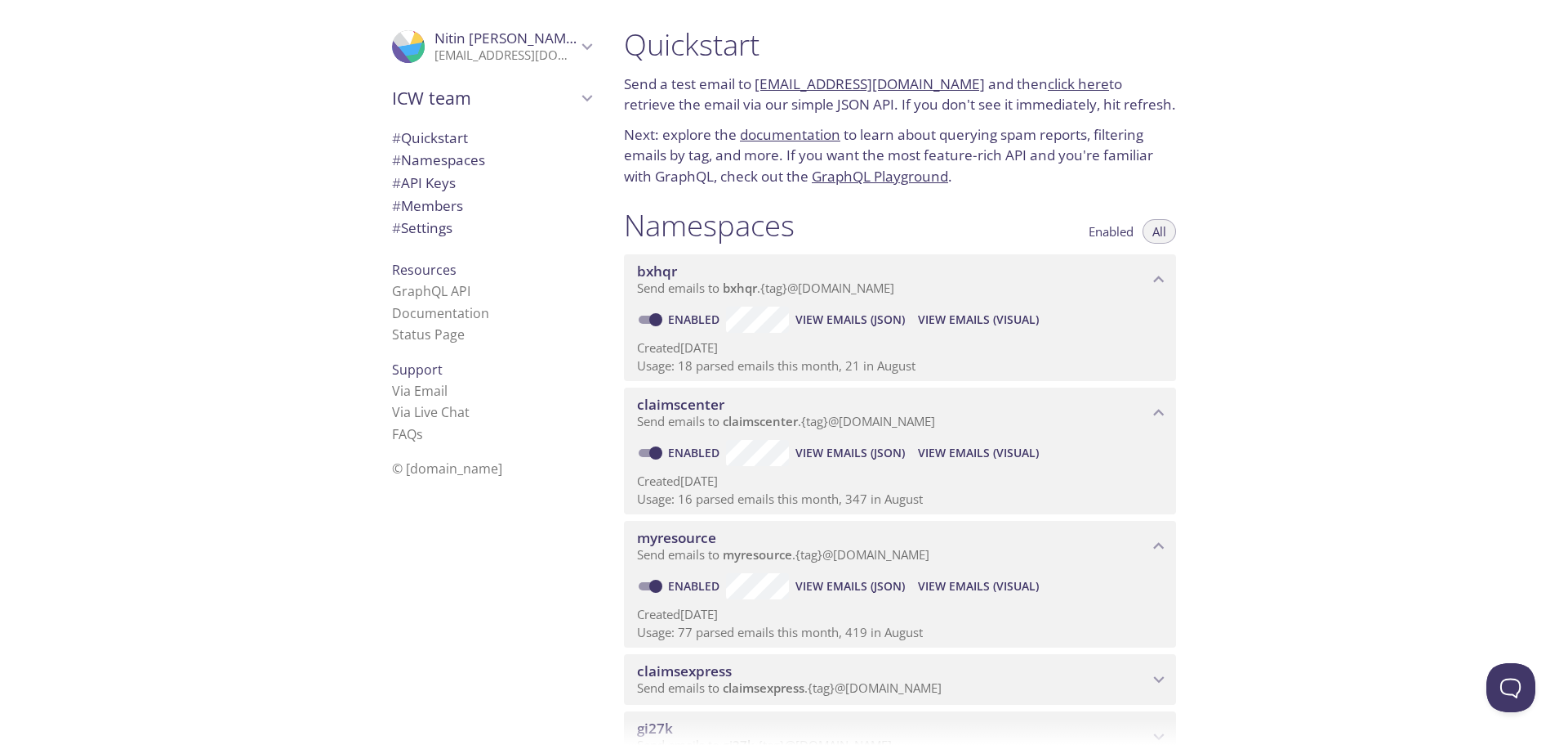
click at [1001, 584] on span "View Emails (Visual)" at bounding box center [979, 586] width 121 height 19
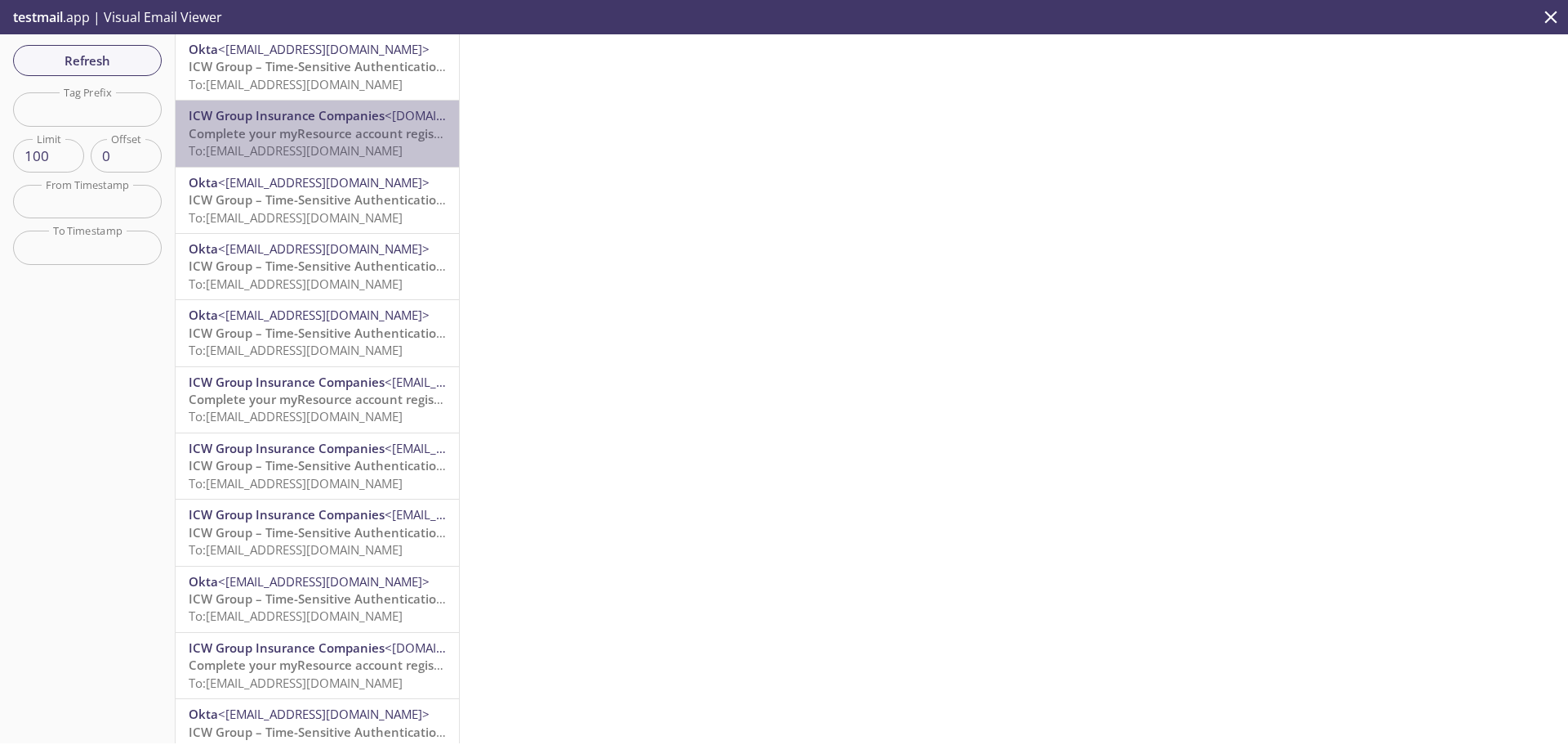
click at [331, 151] on span "To: [EMAIL_ADDRESS][DOMAIN_NAME]" at bounding box center [296, 150] width 214 height 16
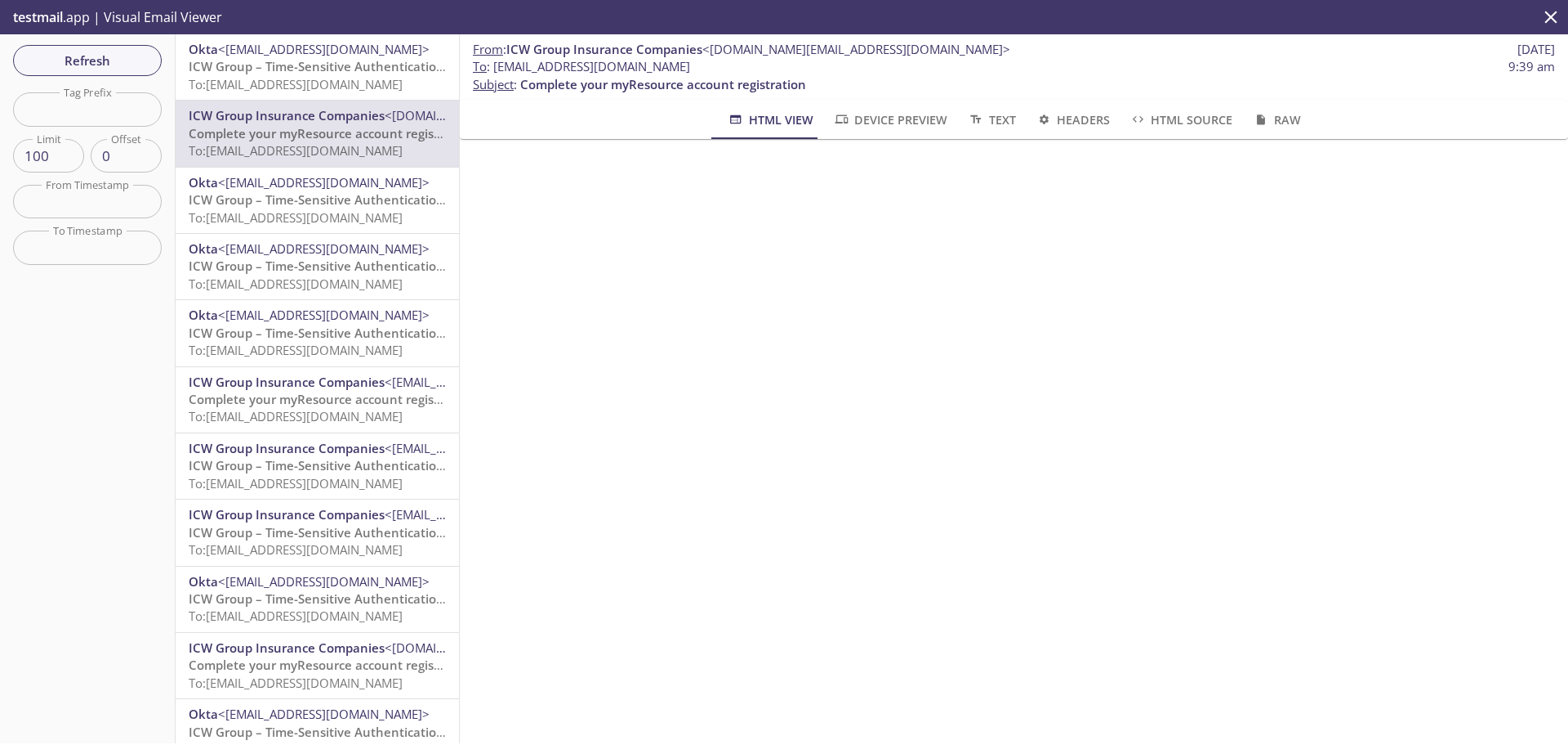
drag, startPoint x: 765, startPoint y: 65, endPoint x: 497, endPoint y: 72, distance: 268.1
click at [497, 72] on span "To : [EMAIL_ADDRESS][DOMAIN_NAME] 9:39 am" at bounding box center [1014, 67] width 1083 height 17
copy span "[EMAIL_ADDRESS][DOMAIN_NAME]"
click at [73, 60] on span "Refresh" at bounding box center [87, 61] width 122 height 21
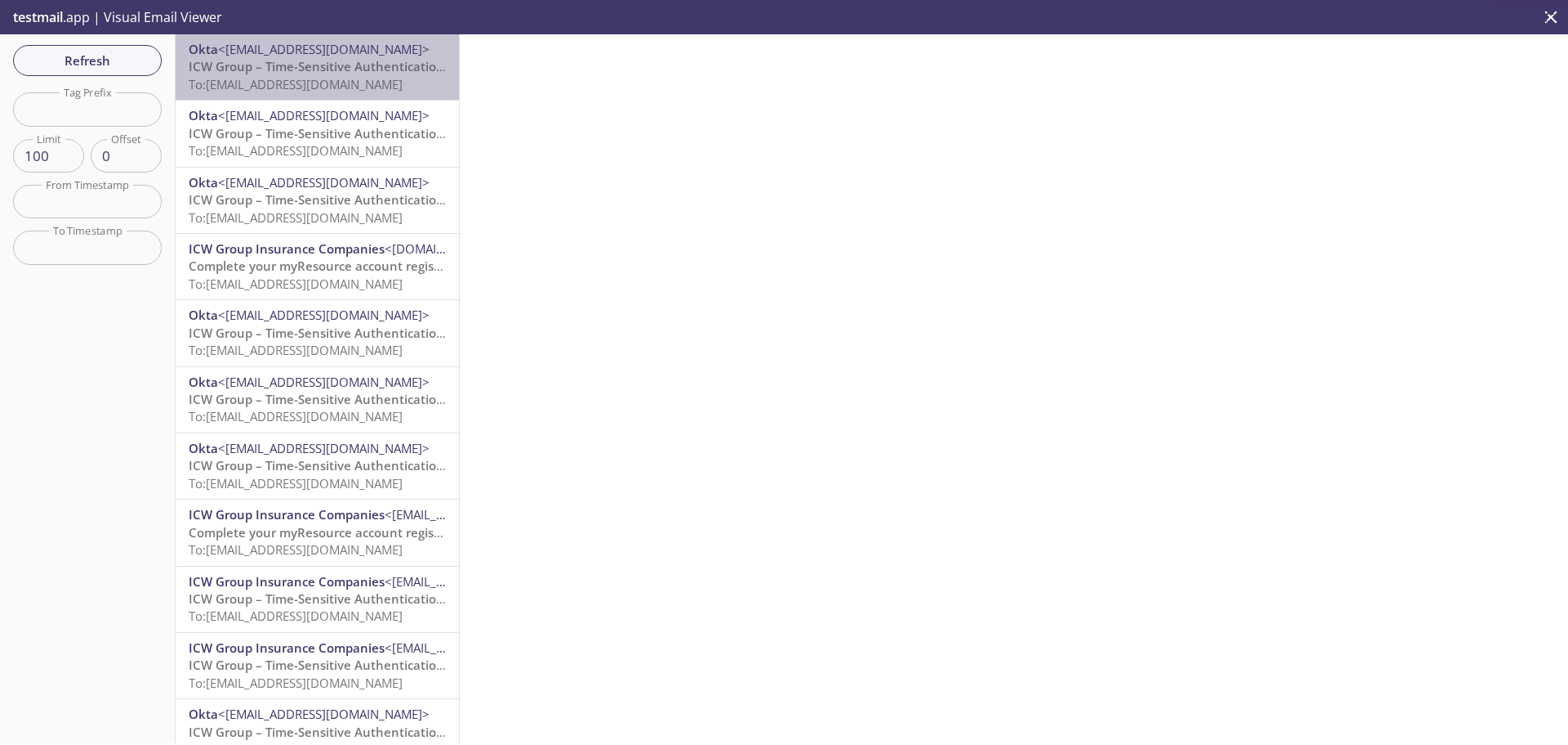
click at [321, 89] on span "To: [EMAIL_ADDRESS][DOMAIN_NAME]" at bounding box center [296, 84] width 214 height 16
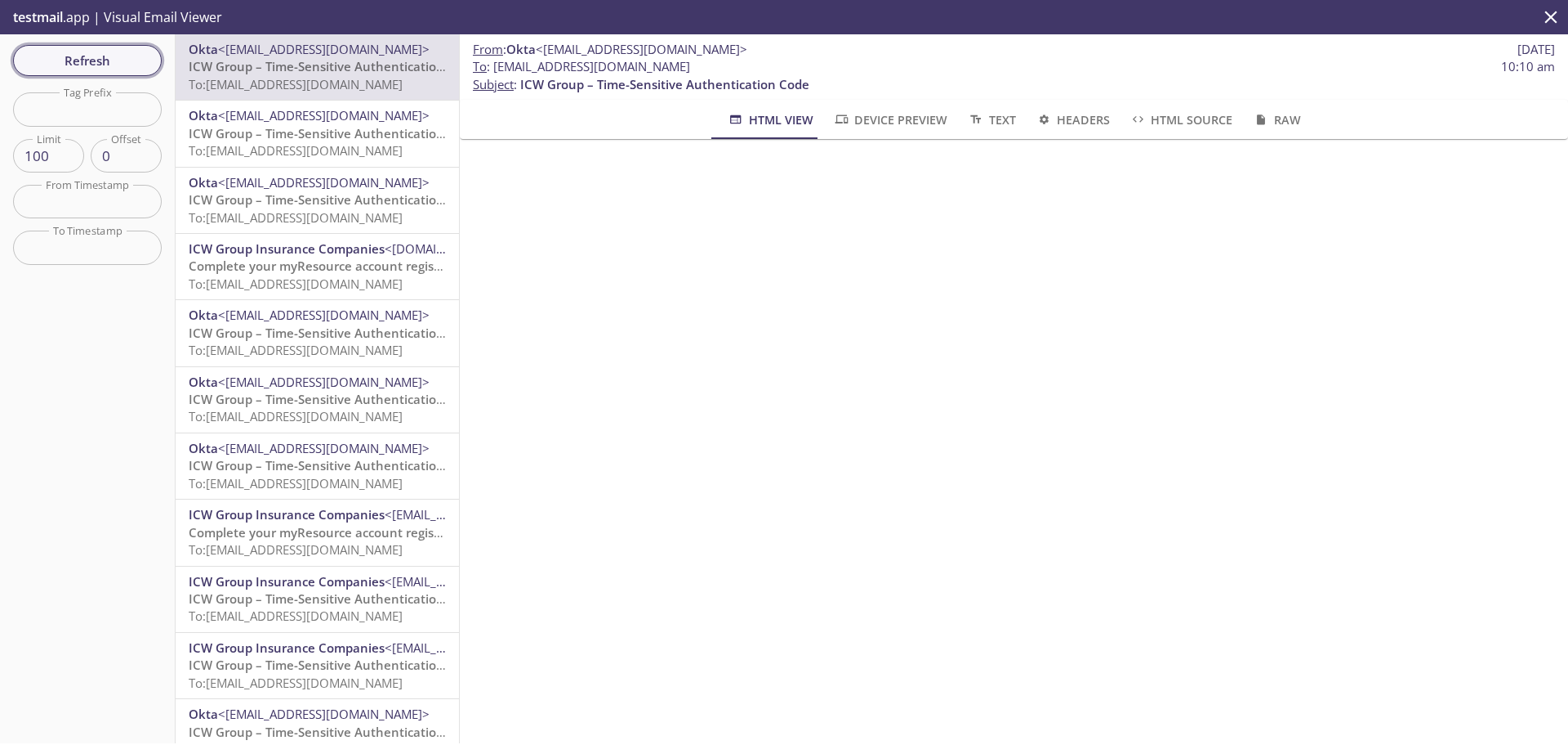
click at [85, 66] on span "Refresh" at bounding box center [87, 61] width 122 height 21
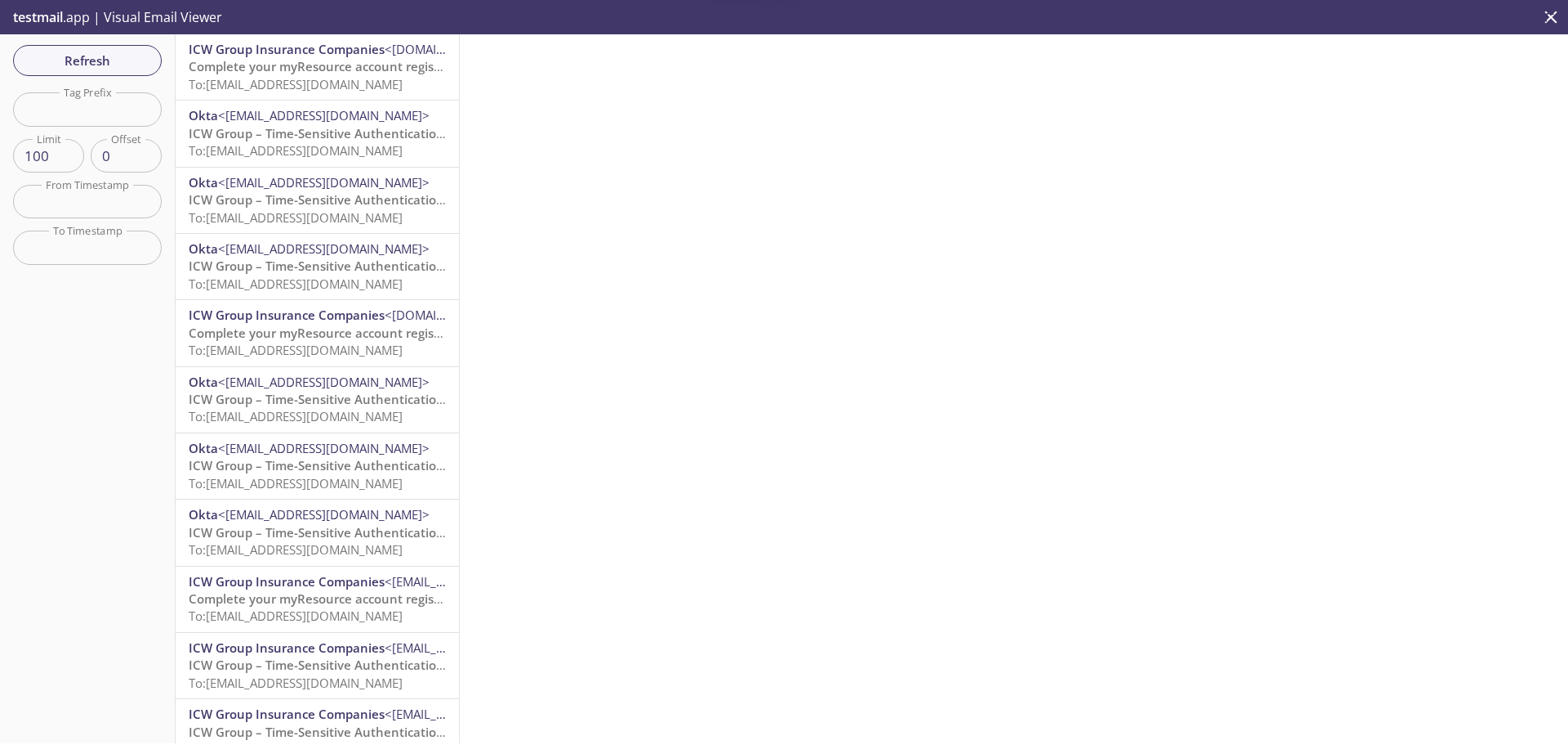
click at [289, 95] on div "ICW Group Insurance Companies <[DOMAIN_NAME][EMAIL_ADDRESS][DOMAIN_NAME]> Compl…" at bounding box center [317, 67] width 283 height 66
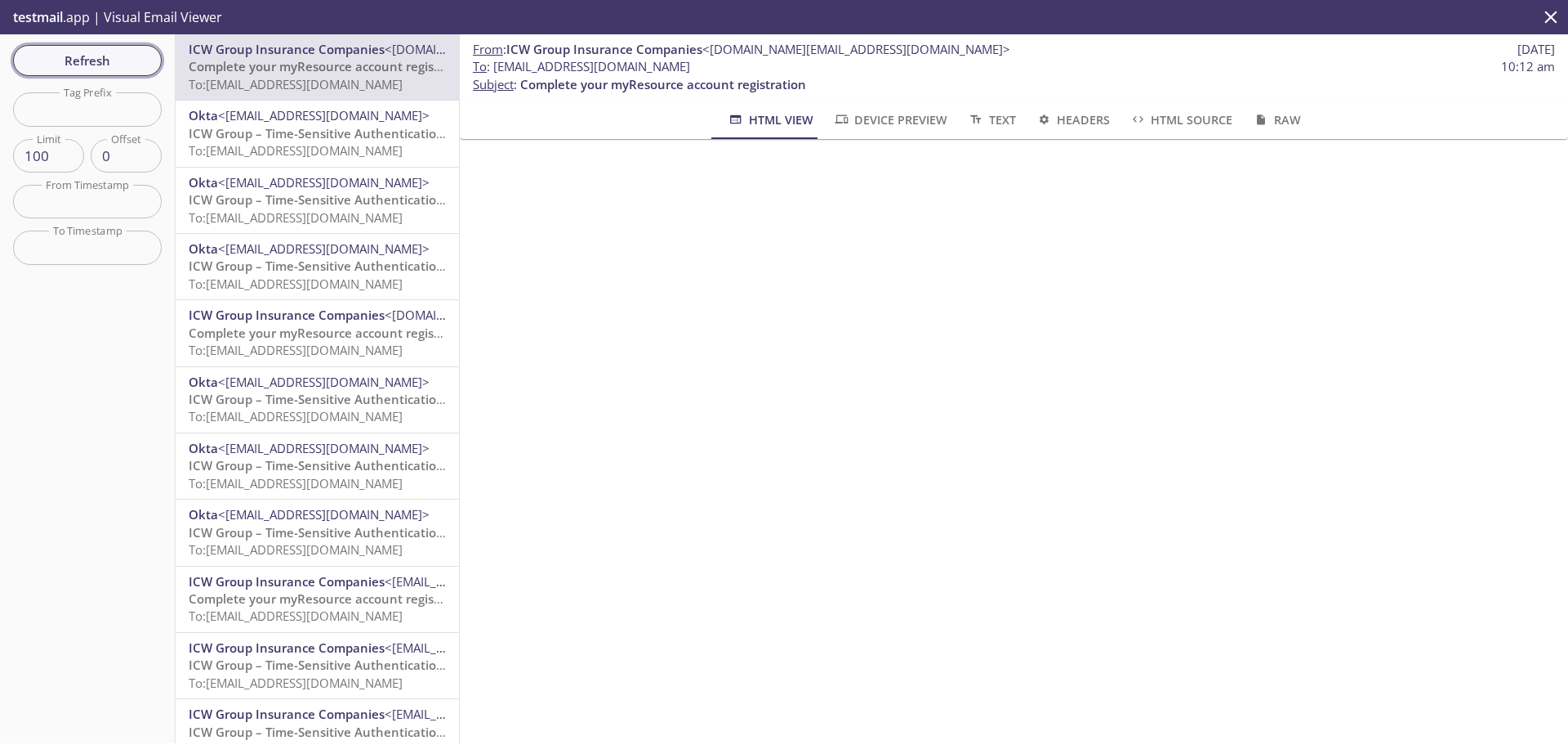
click at [105, 61] on span "Refresh" at bounding box center [87, 61] width 122 height 21
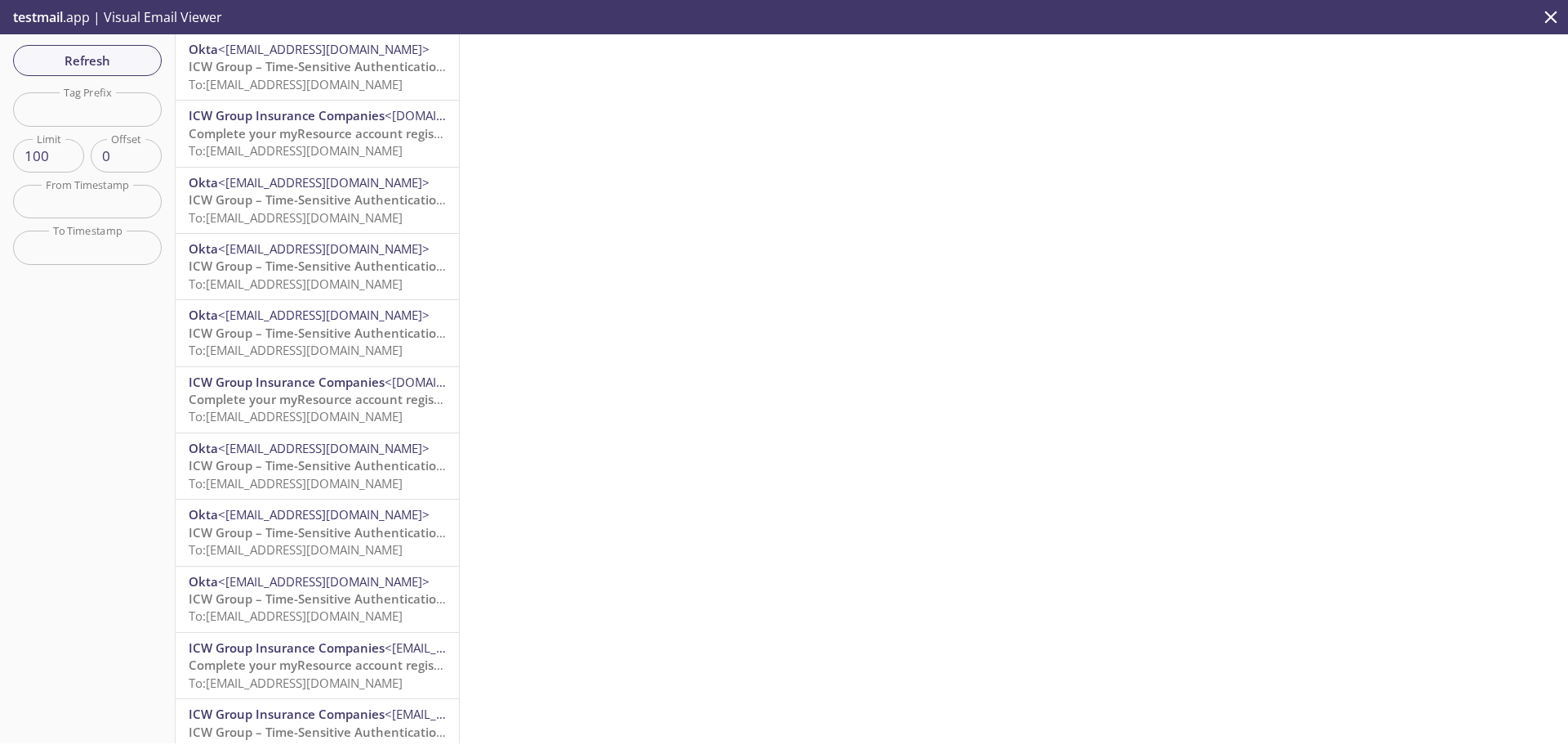
drag, startPoint x: 312, startPoint y: 74, endPoint x: 324, endPoint y: 74, distance: 12.0
click at [309, 79] on span "ICW Group – Time-Sensitive Authentication Code To: [EMAIL_ADDRESS][DOMAIN_NAME]" at bounding box center [333, 74] width 289 height 34
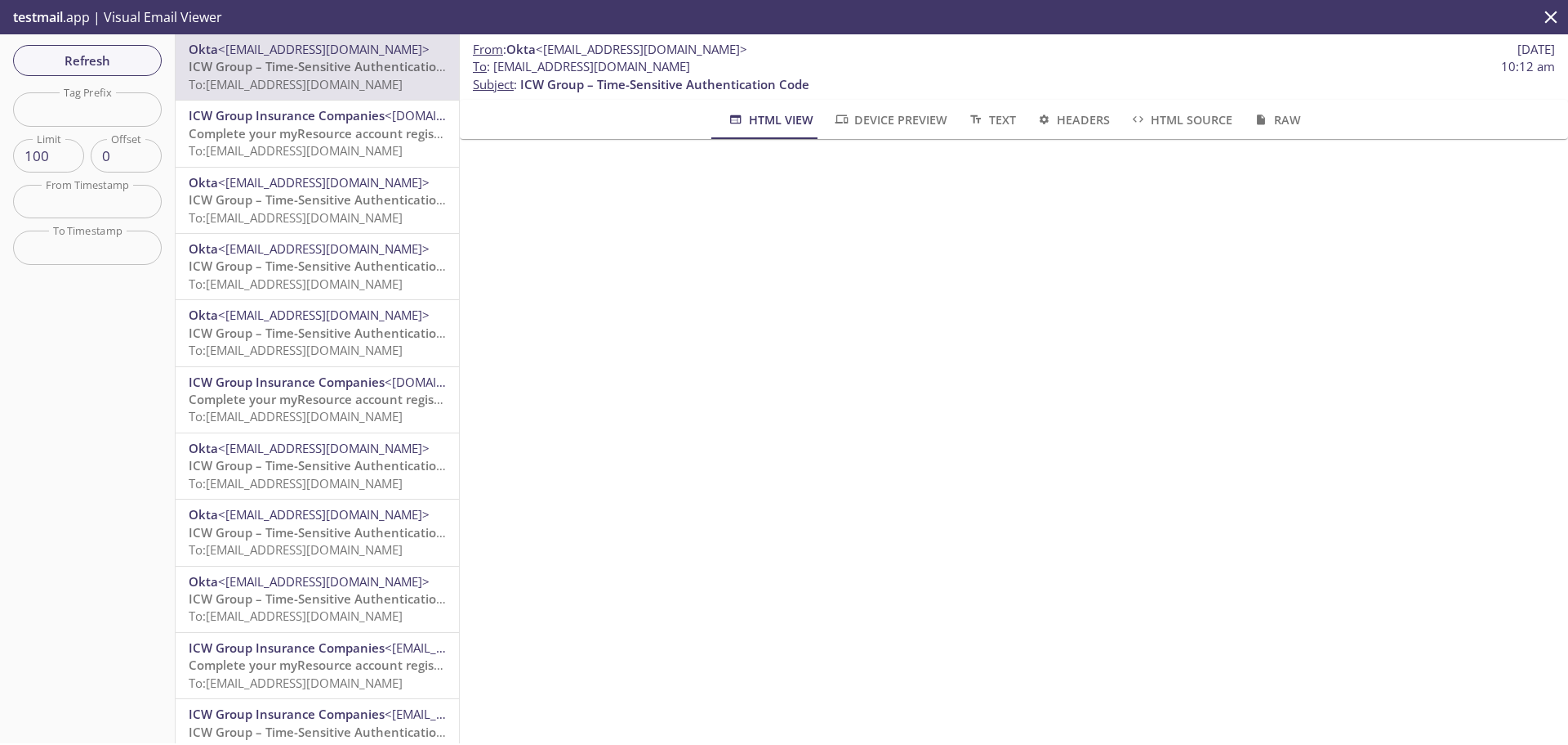
drag, startPoint x: 747, startPoint y: 67, endPoint x: 495, endPoint y: 73, distance: 252.1
click at [495, 73] on span "To : [EMAIL_ADDRESS][DOMAIN_NAME] 10:12 am" at bounding box center [1014, 67] width 1083 height 17
copy span "[EMAIL_ADDRESS][DOMAIN_NAME]"
click at [127, 59] on span "Refresh" at bounding box center [87, 61] width 122 height 21
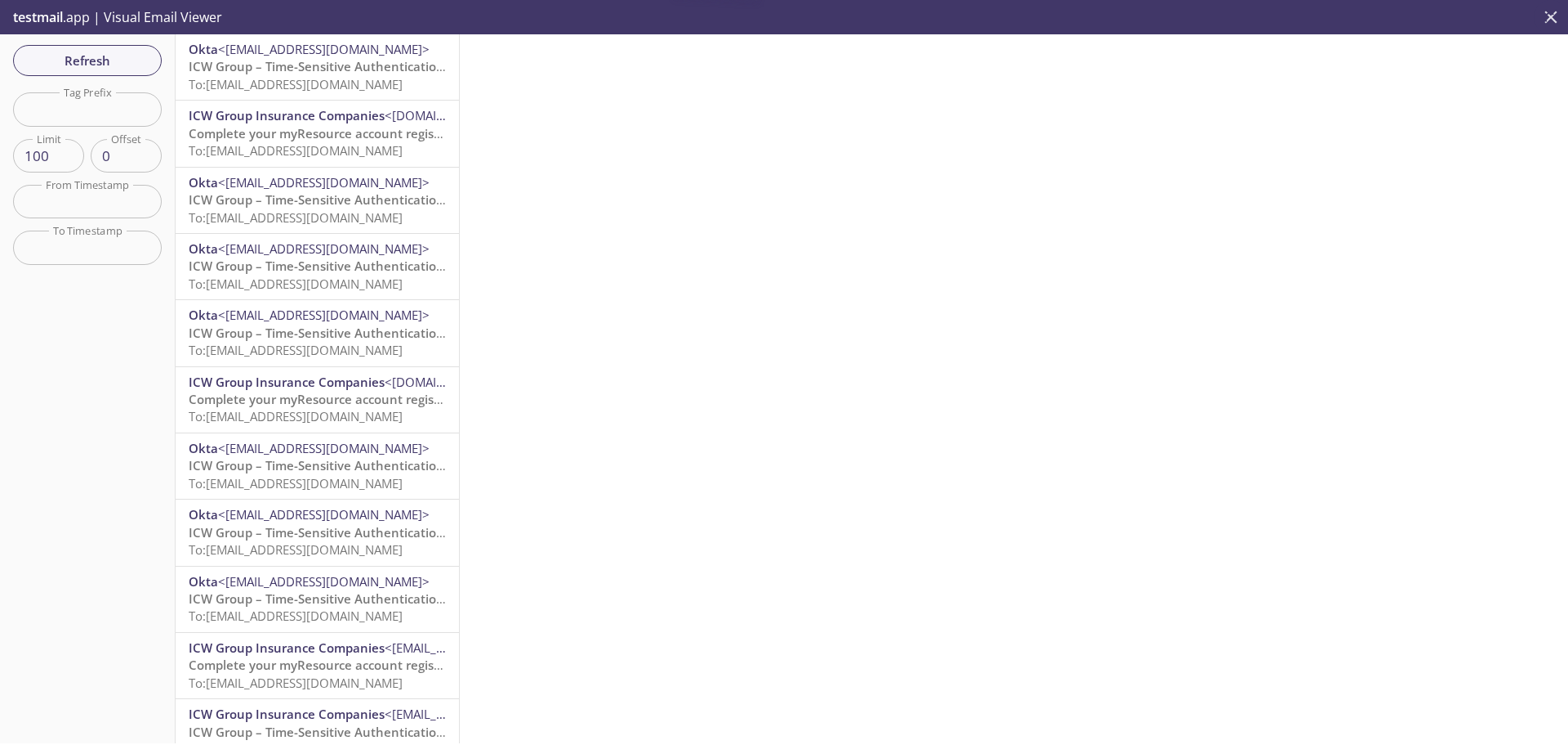
click at [1555, 21] on icon "close" at bounding box center [1552, 16] width 13 height 13
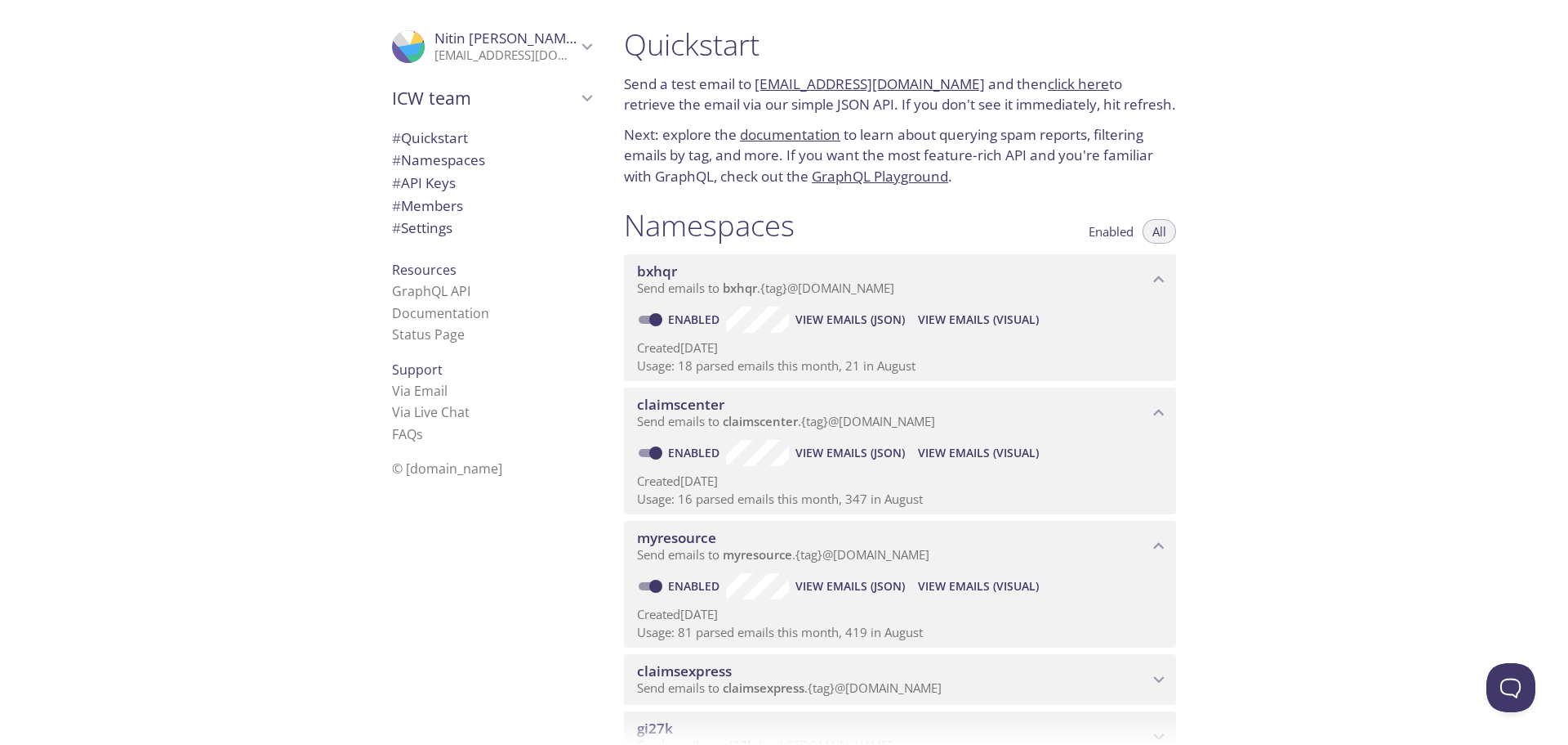
click at [985, 451] on span "View Emails (Visual)" at bounding box center [979, 453] width 121 height 19
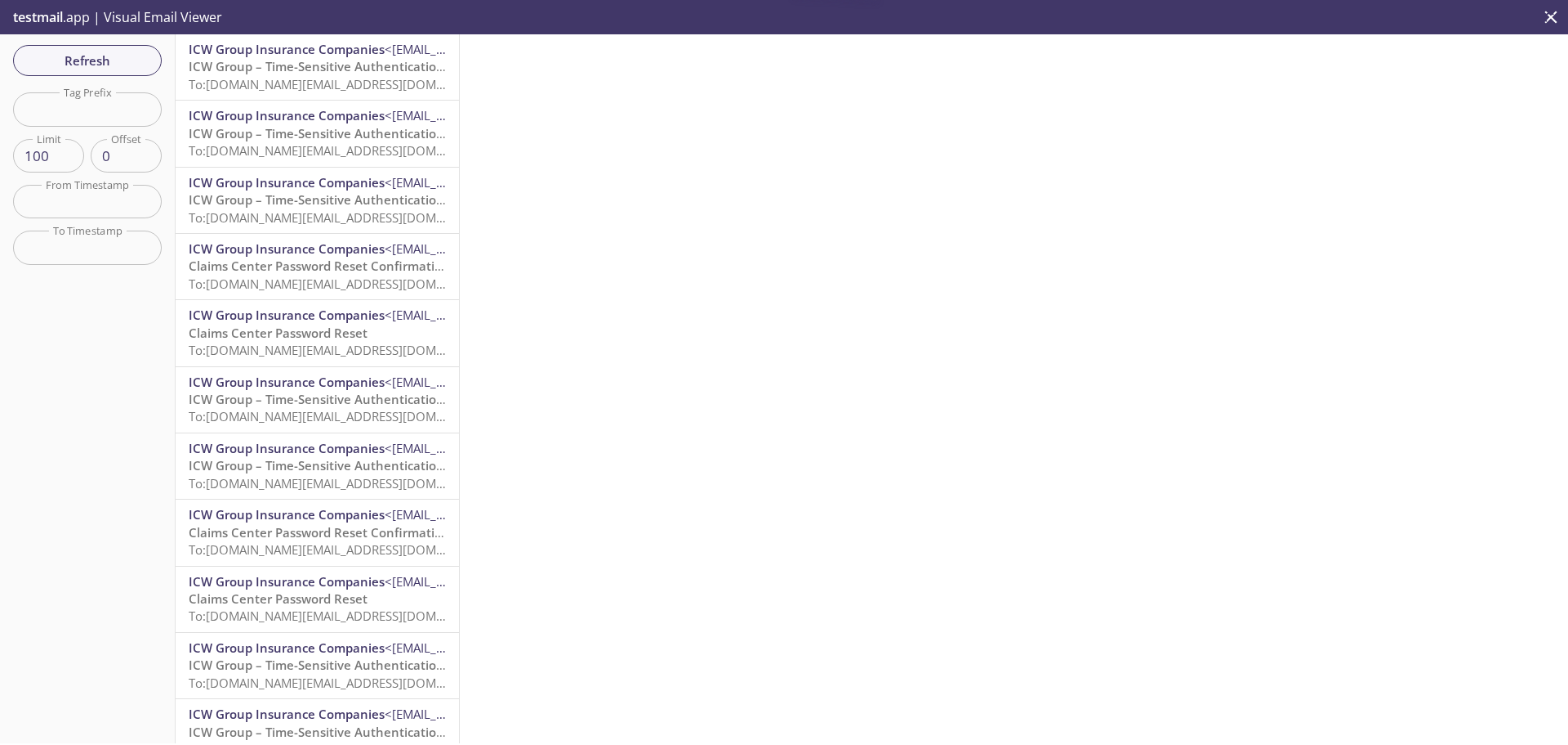
click at [302, 67] on span "ICW Group – Time-Sensitive Authentication Code" at bounding box center [333, 66] width 289 height 16
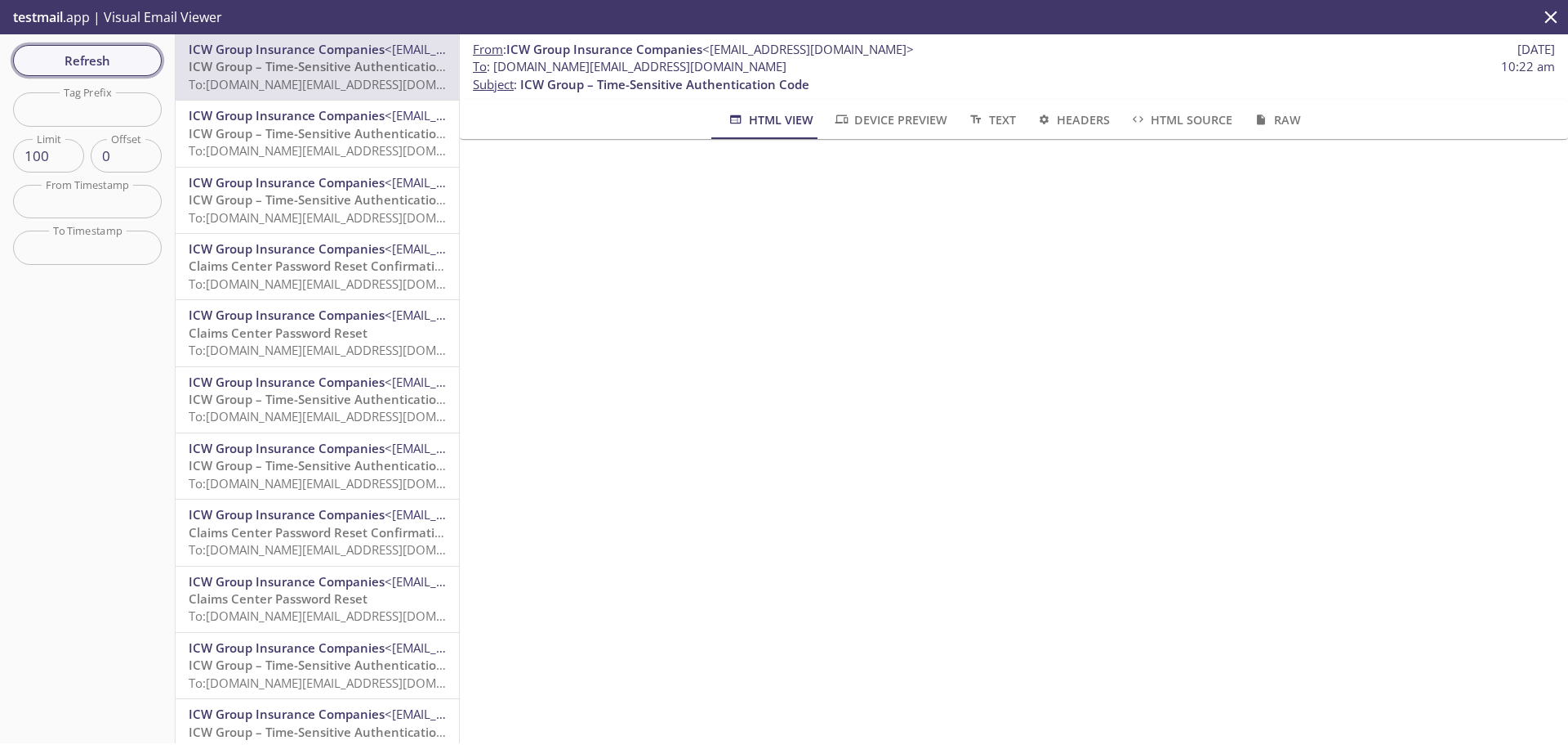
click at [73, 62] on span "Refresh" at bounding box center [87, 61] width 122 height 21
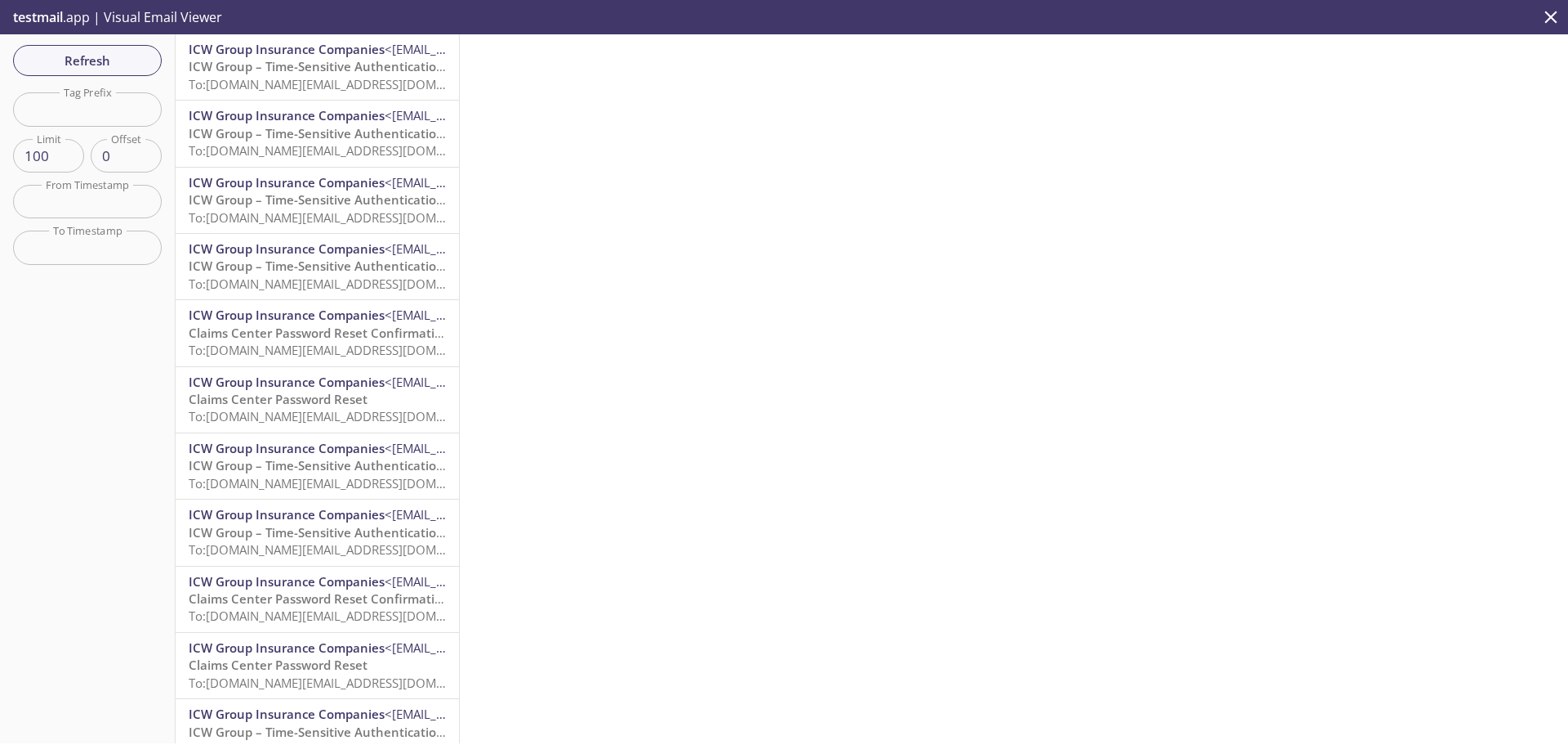
click at [326, 72] on span "ICW Group – Time-Sensitive Authentication Code" at bounding box center [333, 66] width 289 height 16
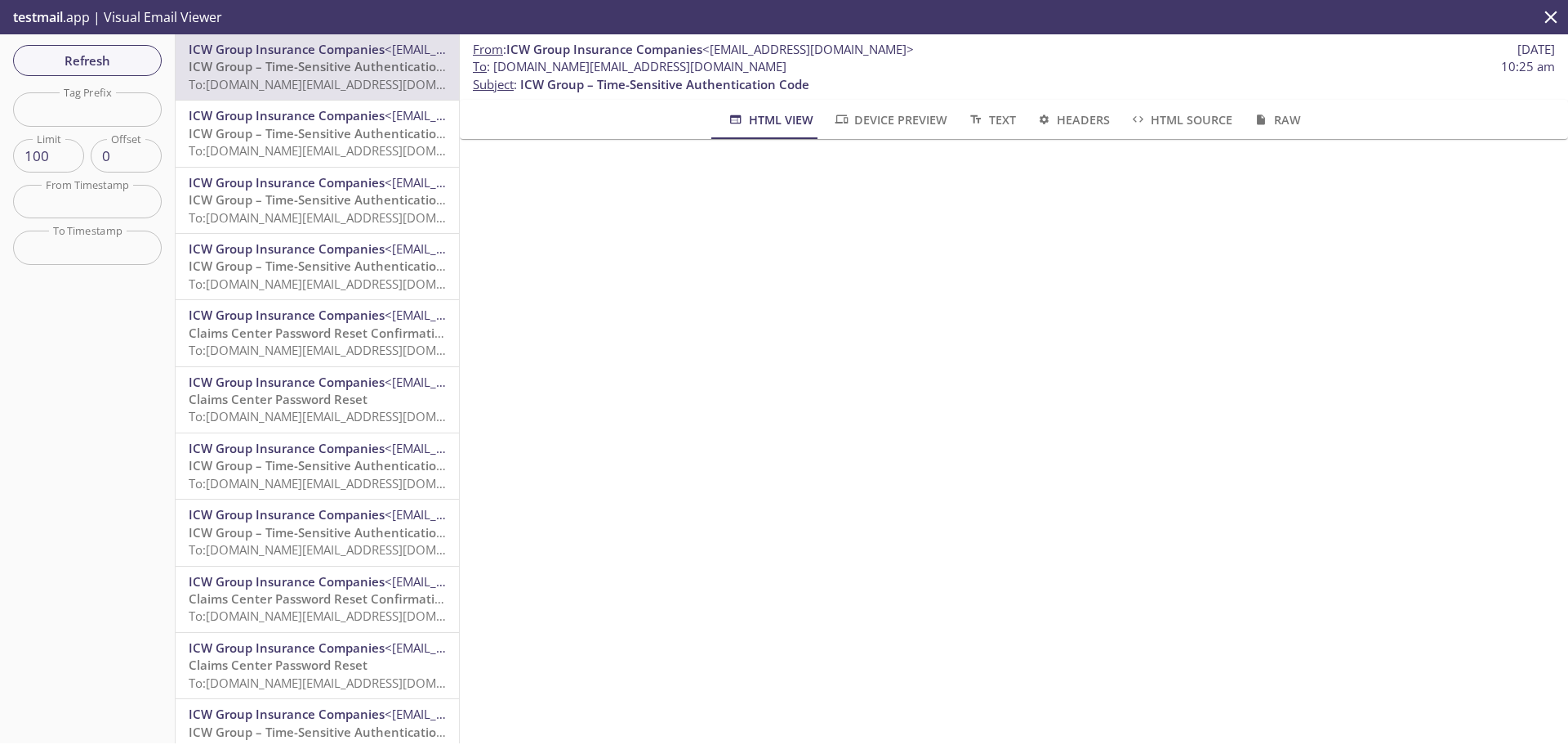
click at [1555, 14] on icon "close" at bounding box center [1552, 17] width 21 height 21
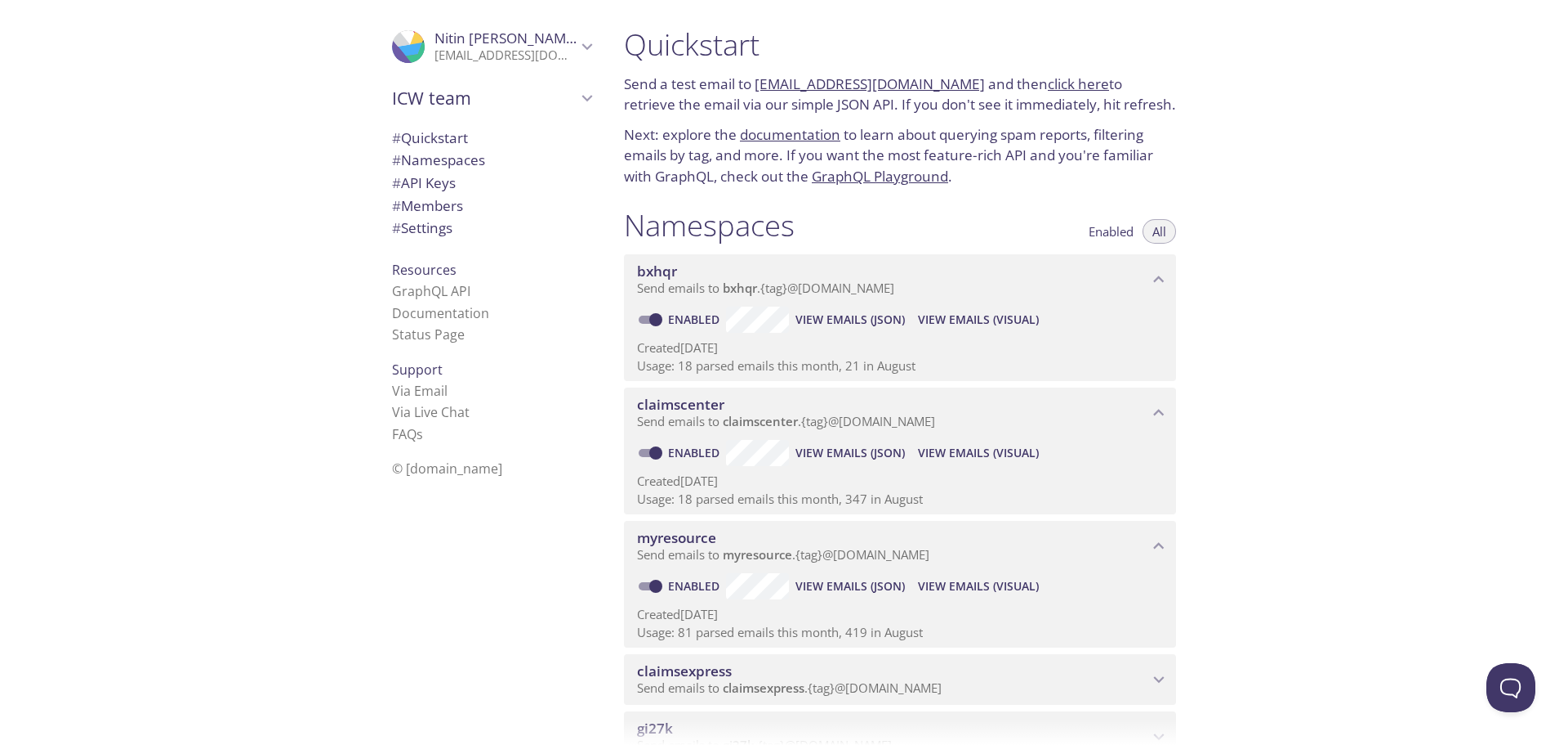
click at [980, 579] on span "View Emails (Visual)" at bounding box center [979, 586] width 121 height 19
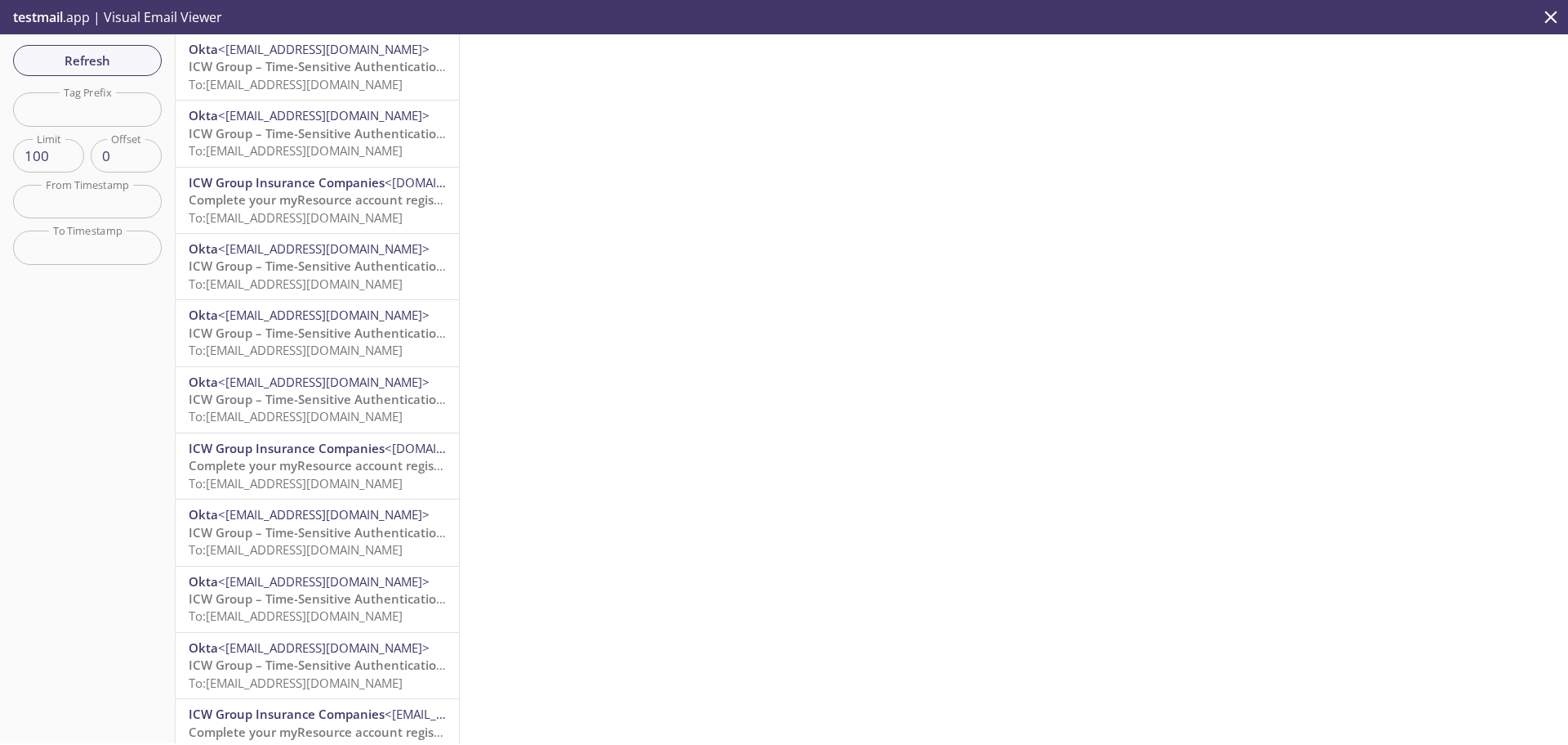
click at [299, 78] on span "To: [EMAIL_ADDRESS][DOMAIN_NAME]" at bounding box center [296, 84] width 214 height 16
